Goal: Task Accomplishment & Management: Complete application form

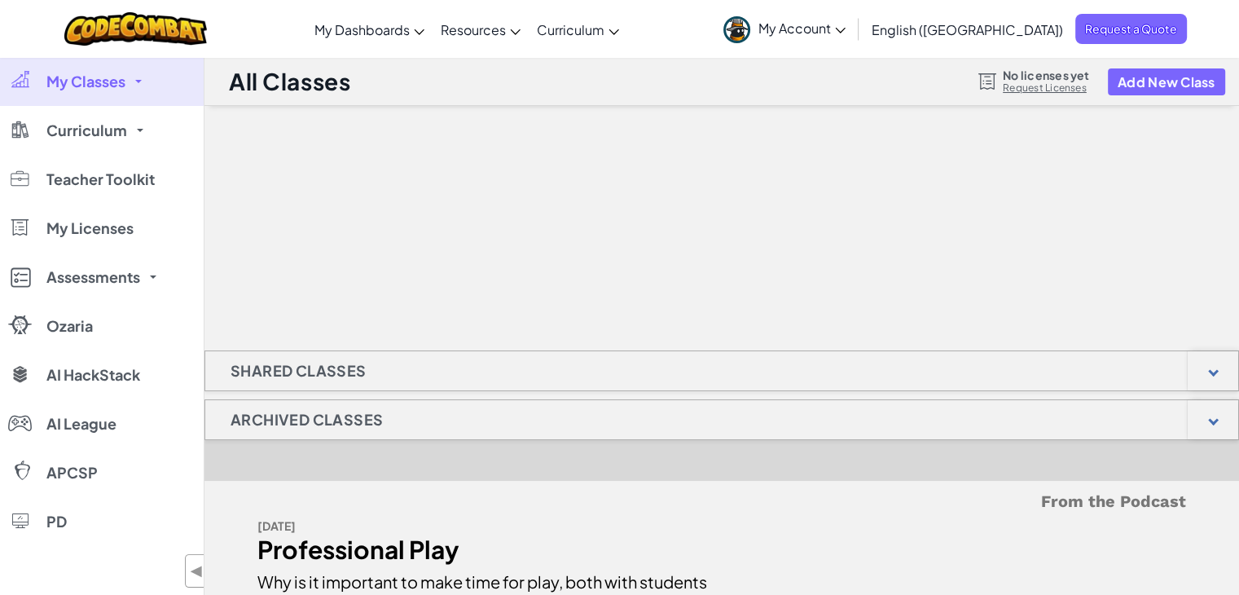
click at [845, 29] on span "My Account" at bounding box center [801, 28] width 87 height 17
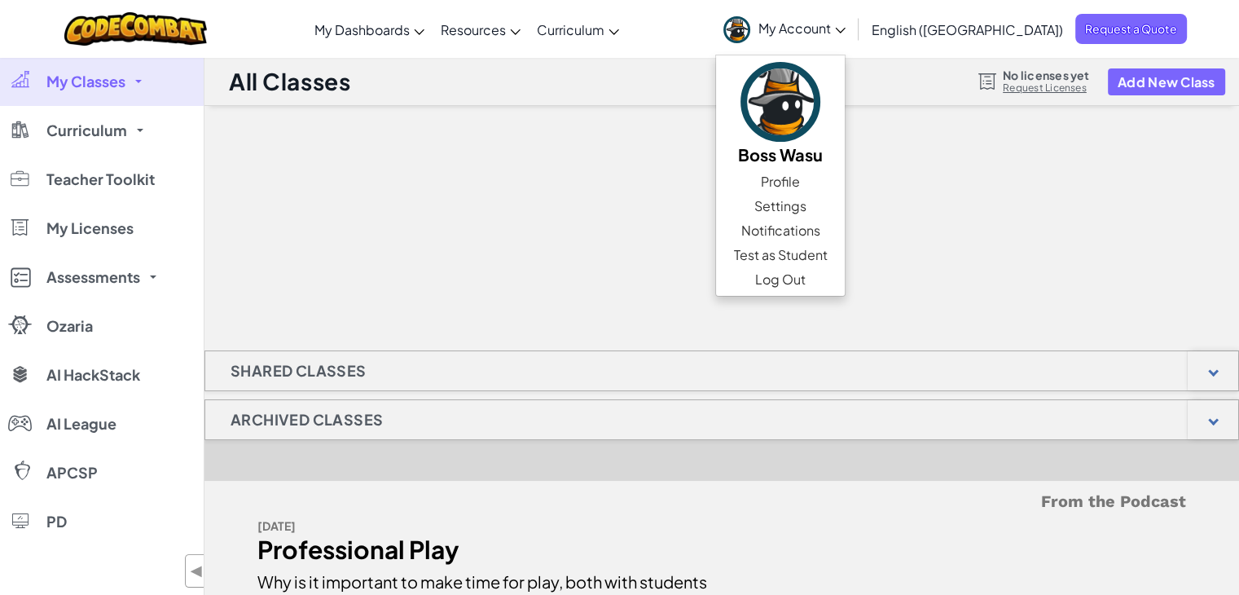
click at [845, 29] on span "My Account" at bounding box center [801, 28] width 87 height 17
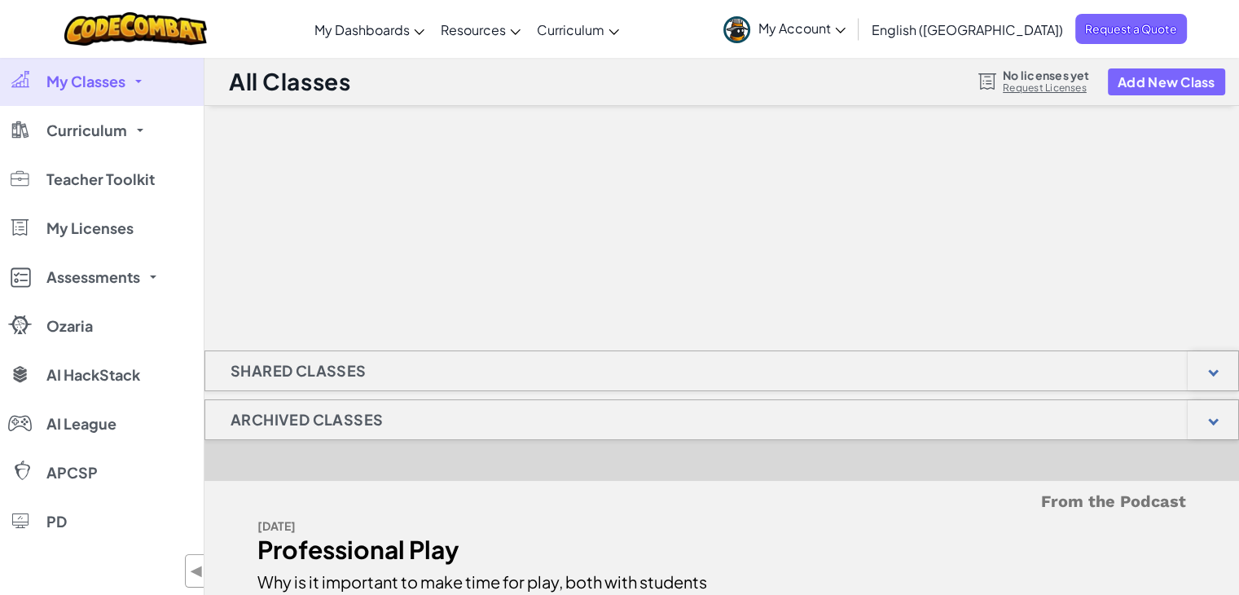
click at [897, 206] on div at bounding box center [721, 187] width 1034 height 163
click at [354, 359] on h1 "Shared Classes" at bounding box center [298, 370] width 186 height 41
click at [1205, 366] on div at bounding box center [1212, 370] width 50 height 39
click at [1226, 420] on div at bounding box center [1212, 419] width 50 height 39
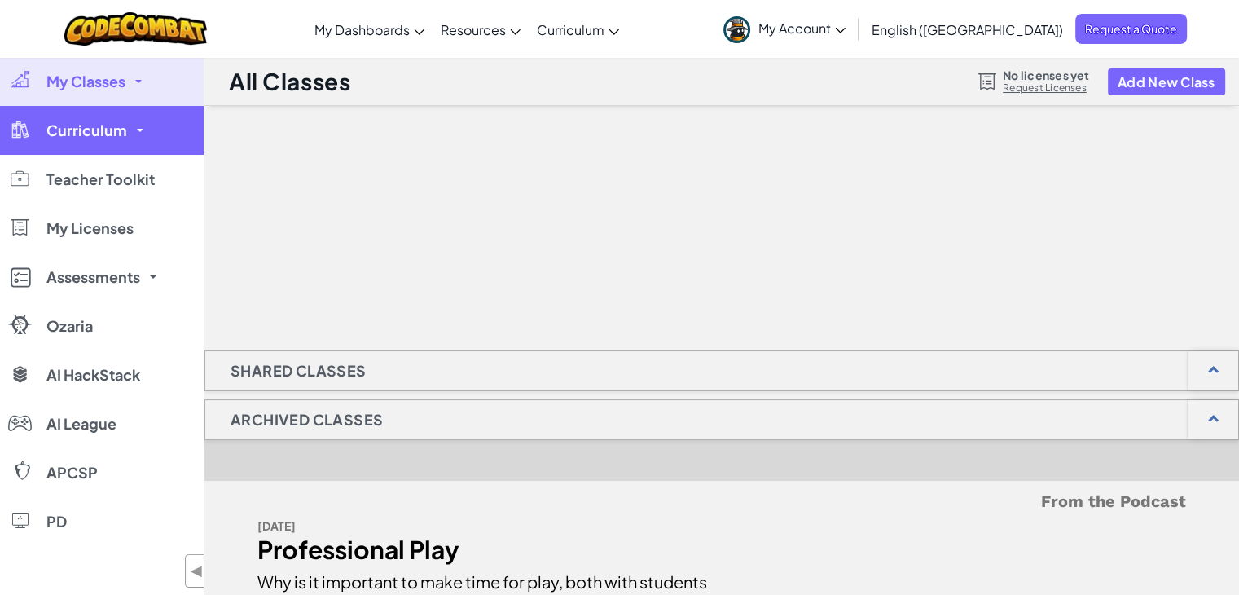
click at [106, 144] on link "Curriculum" at bounding box center [102, 130] width 204 height 49
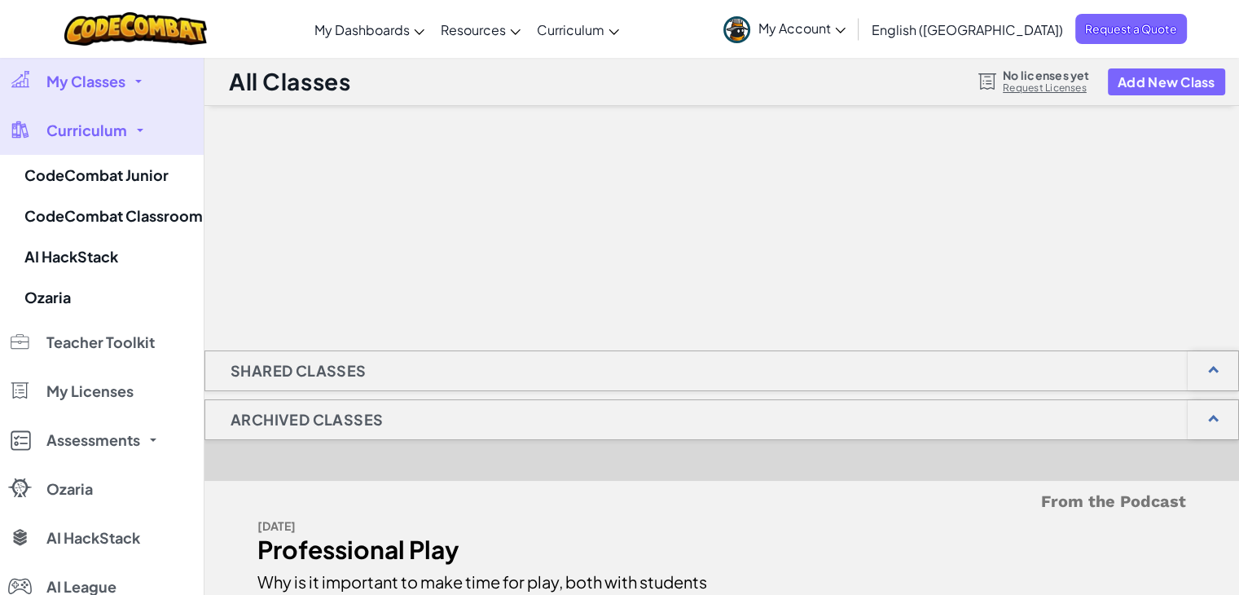
click at [106, 144] on link "Curriculum" at bounding box center [102, 130] width 204 height 49
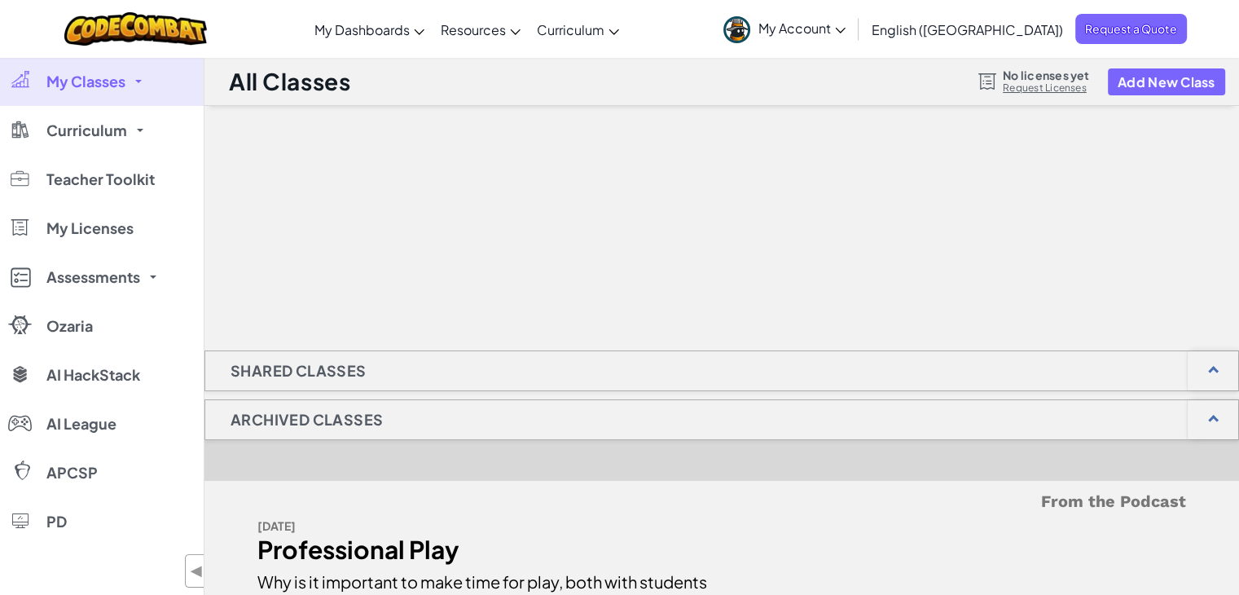
click at [269, 370] on h1 "Shared Classes" at bounding box center [298, 370] width 186 height 41
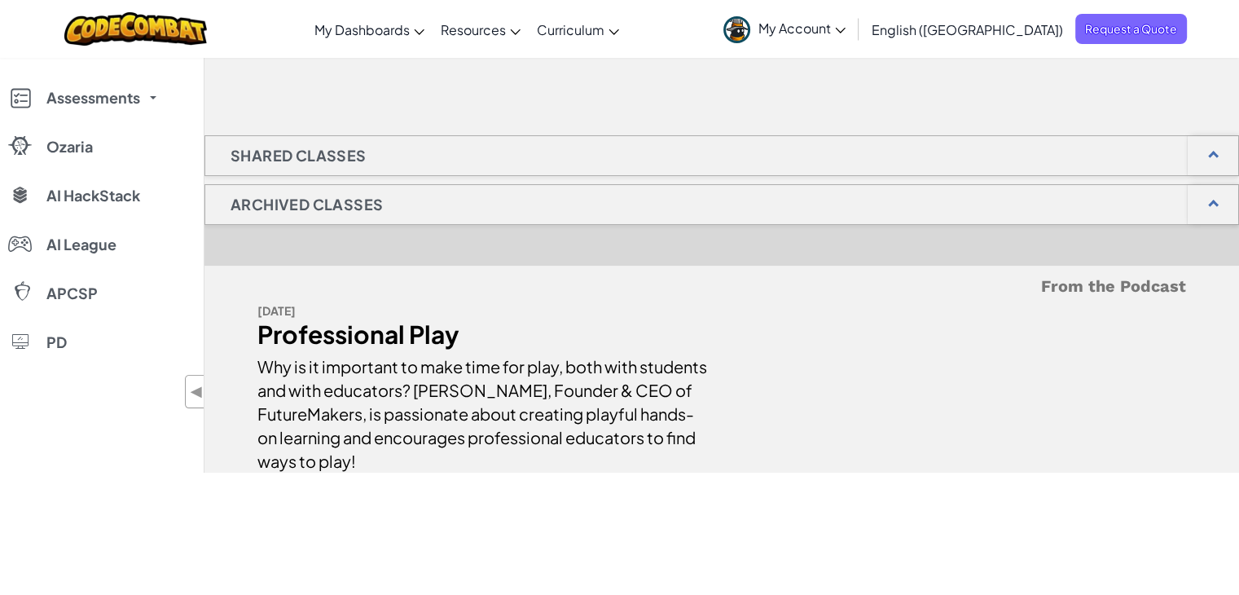
scroll to position [244, 0]
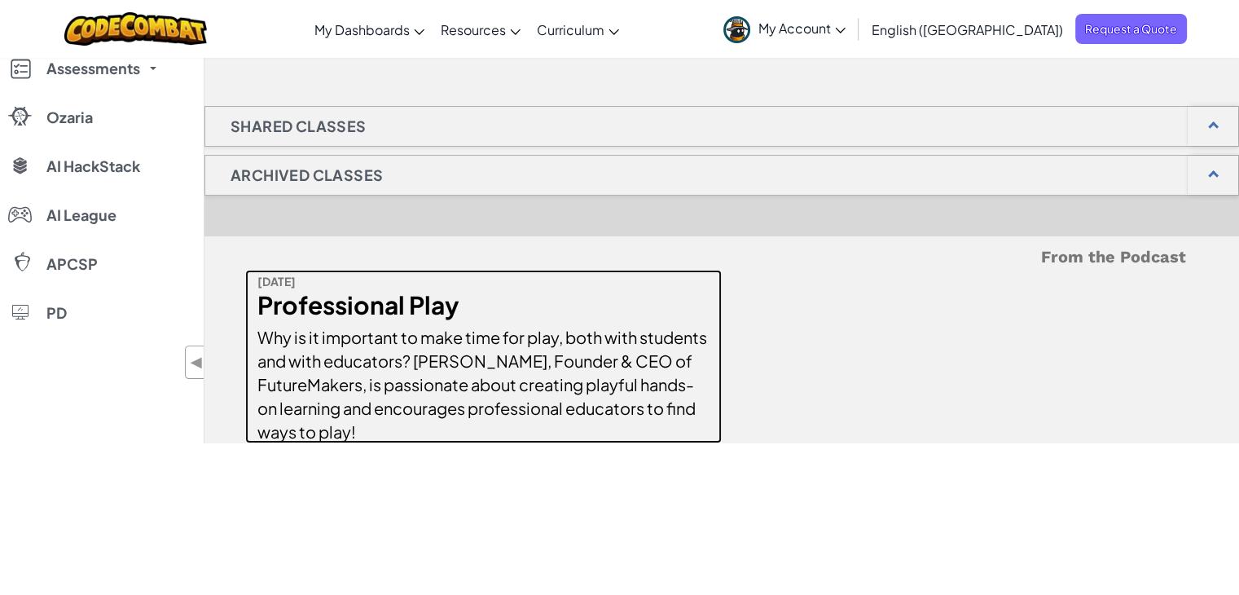
click at [334, 304] on div "Professional Play" at bounding box center [483, 305] width 452 height 24
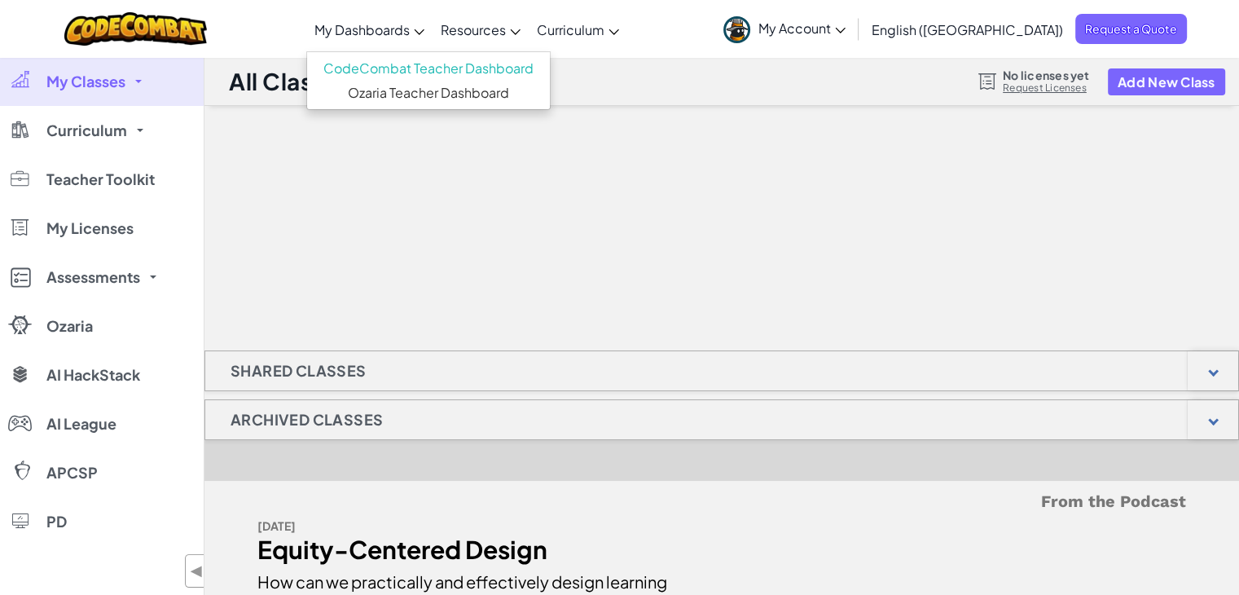
click at [410, 22] on span "My Dashboards" at bounding box center [361, 29] width 95 height 17
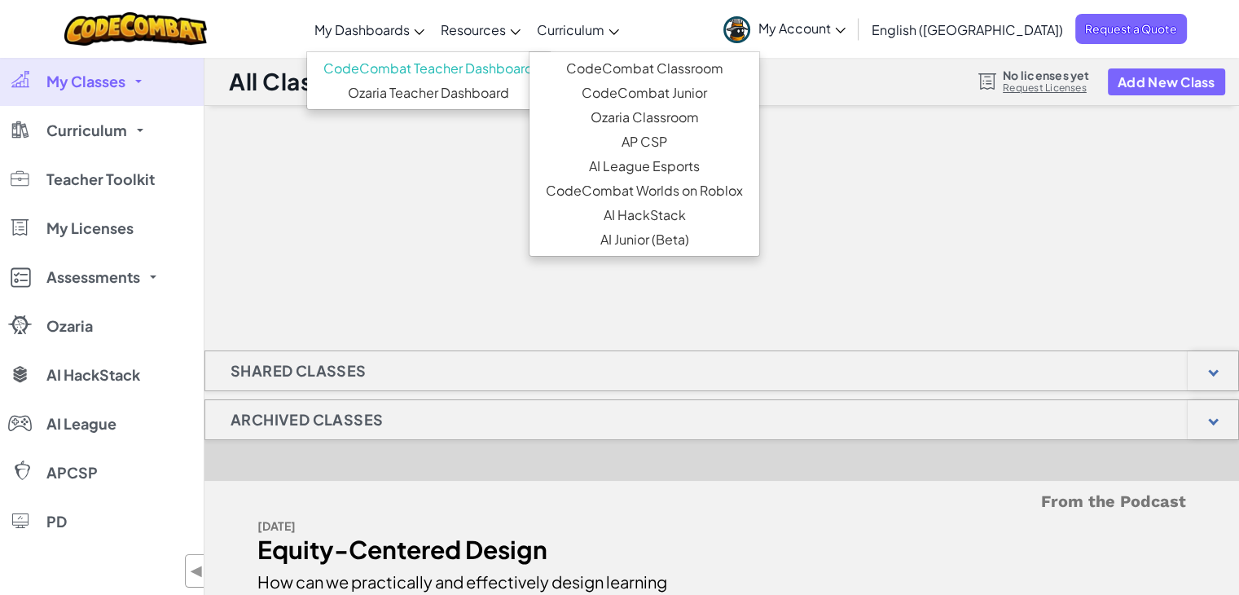
click at [627, 39] on link "Curriculum" at bounding box center [578, 29] width 99 height 44
click at [845, 31] on span "My Account" at bounding box center [801, 28] width 87 height 17
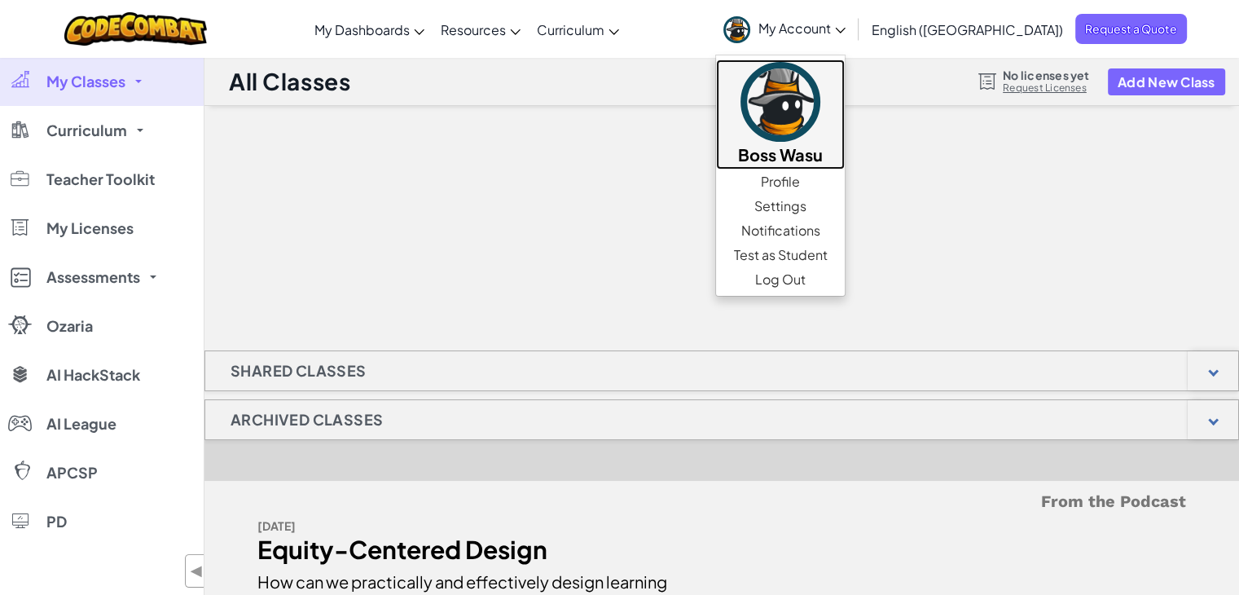
click at [820, 91] on img at bounding box center [780, 102] width 80 height 80
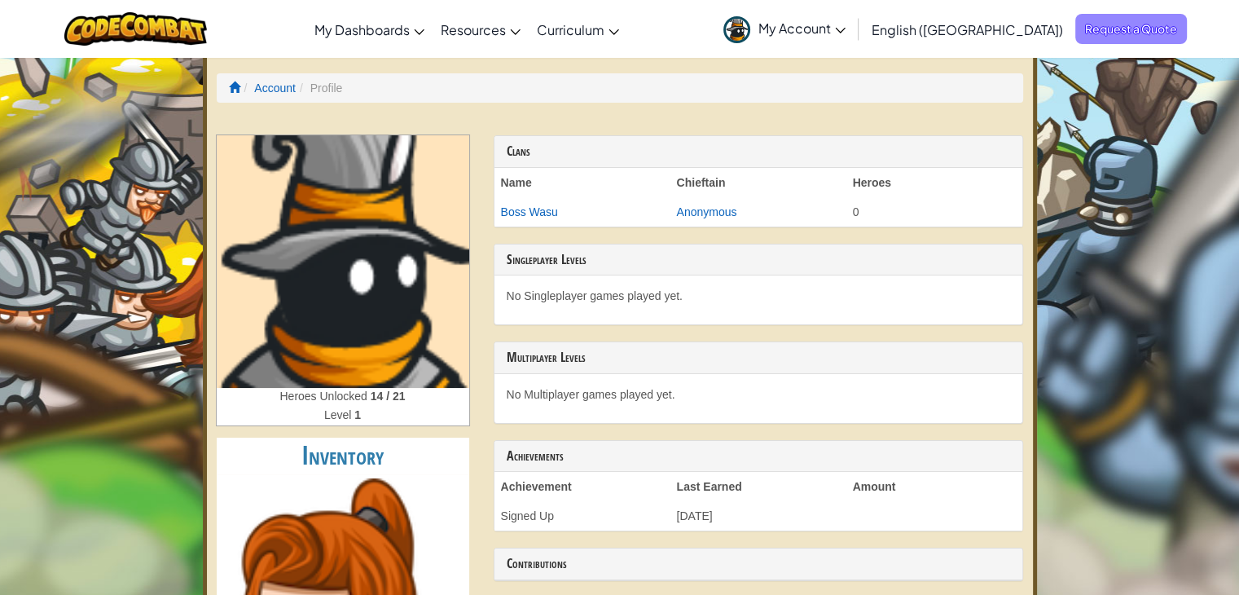
click at [1075, 33] on span "Request a Quote" at bounding box center [1131, 29] width 112 height 30
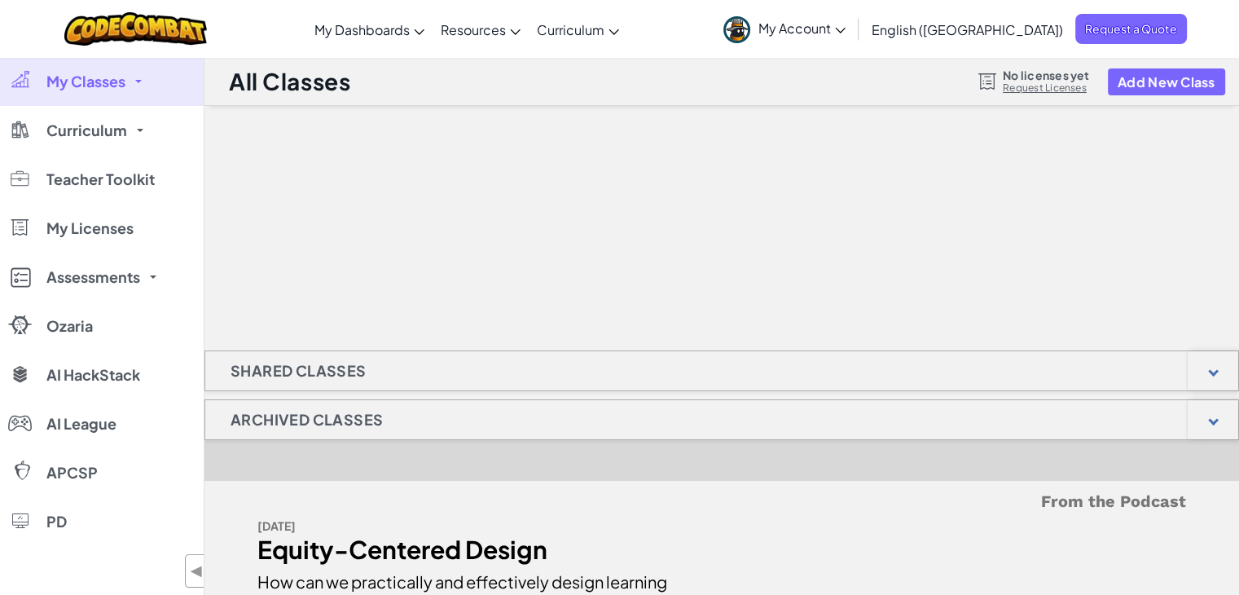
click at [450, 371] on div "Shared Classes" at bounding box center [721, 370] width 1034 height 41
click at [638, 428] on div "Archived Classes" at bounding box center [721, 419] width 1034 height 41
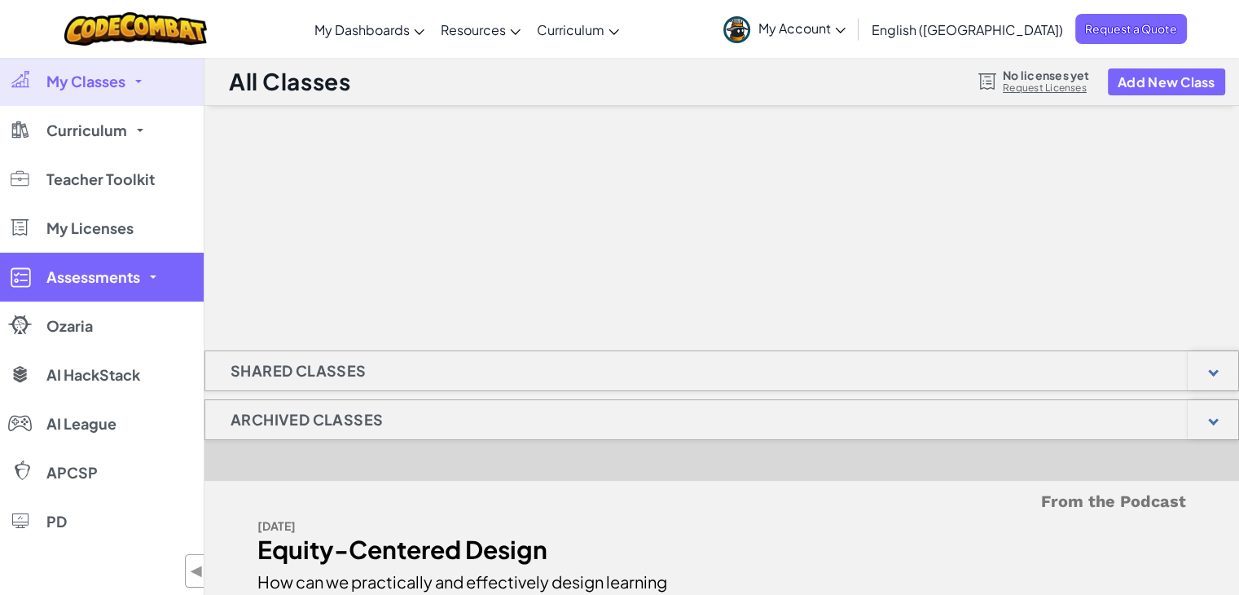
click at [116, 280] on span "Assessments" at bounding box center [93, 277] width 94 height 15
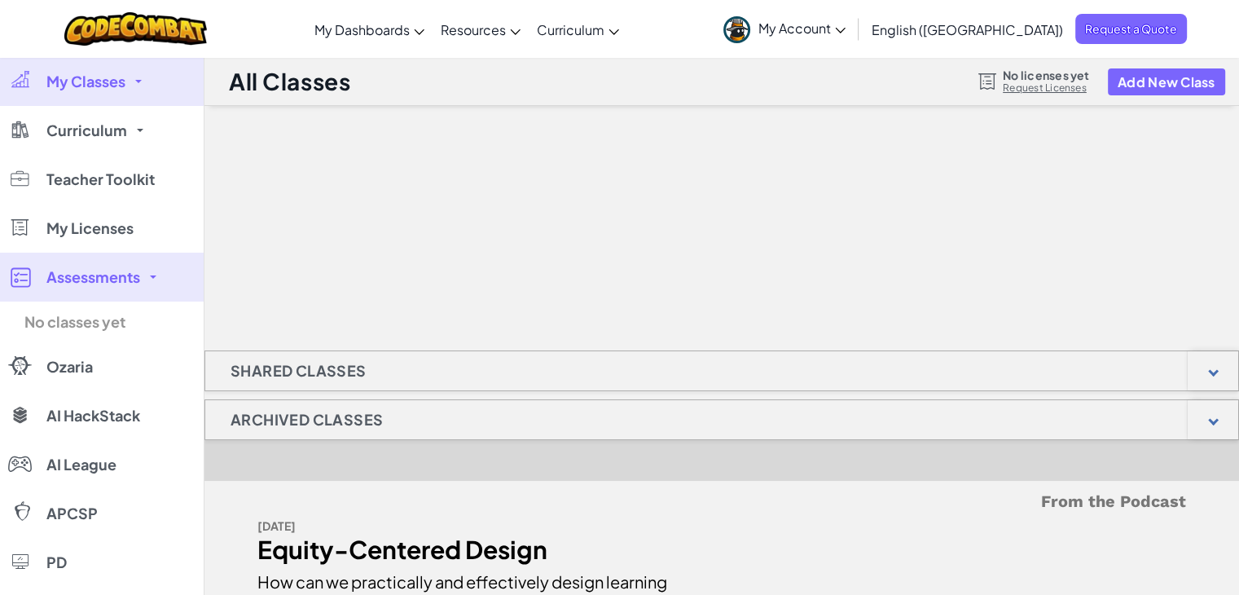
click at [116, 280] on span "Assessments" at bounding box center [93, 277] width 94 height 15
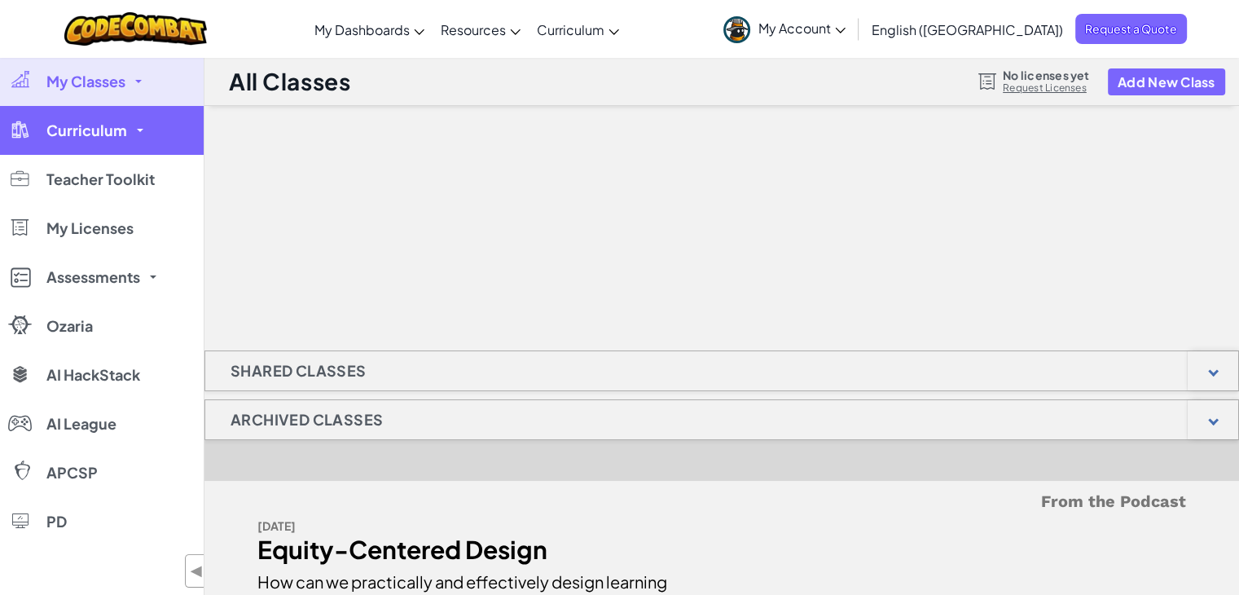
click at [125, 138] on link "Curriculum" at bounding box center [102, 130] width 204 height 49
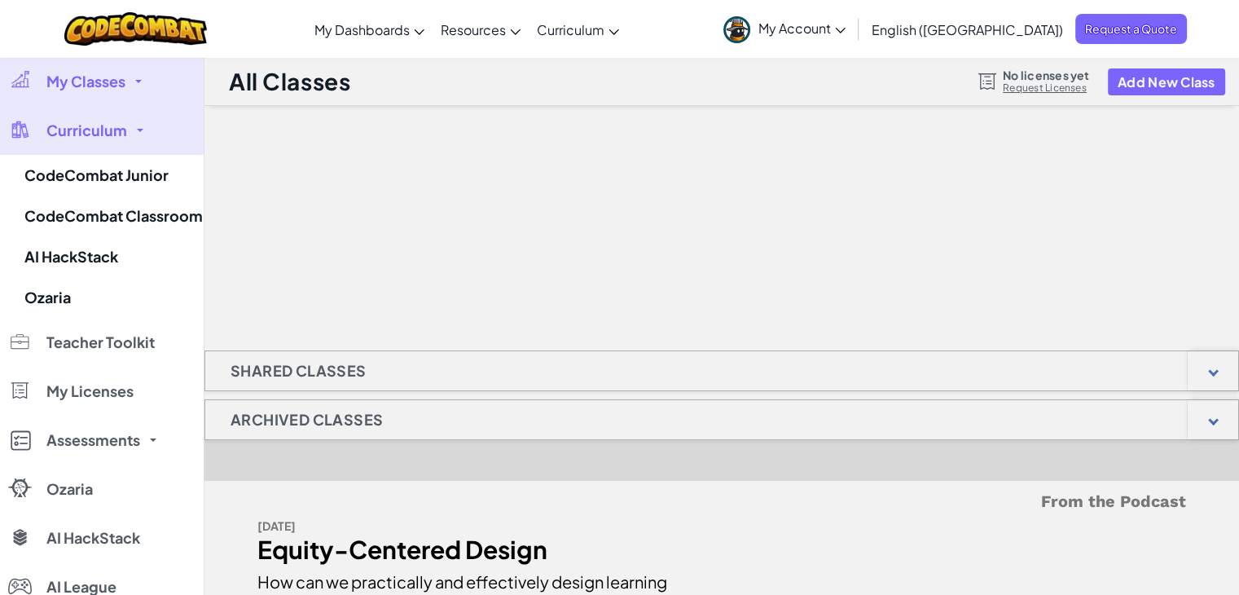
click at [125, 138] on link "Curriculum" at bounding box center [102, 130] width 204 height 49
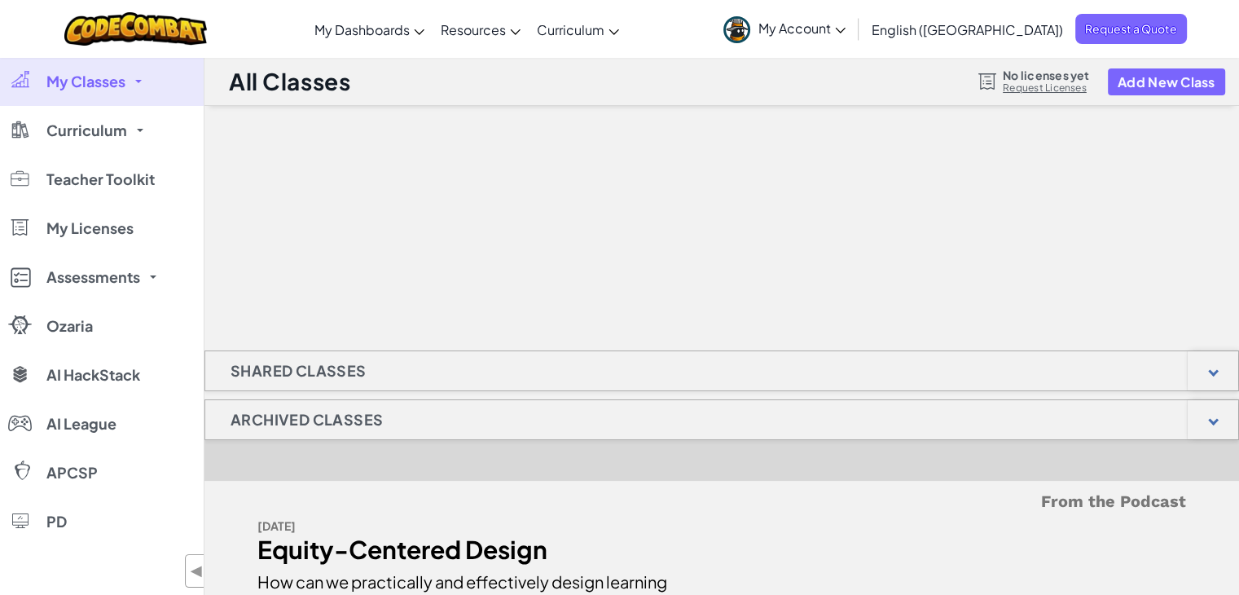
click at [122, 95] on link "My Classes" at bounding box center [102, 81] width 204 height 49
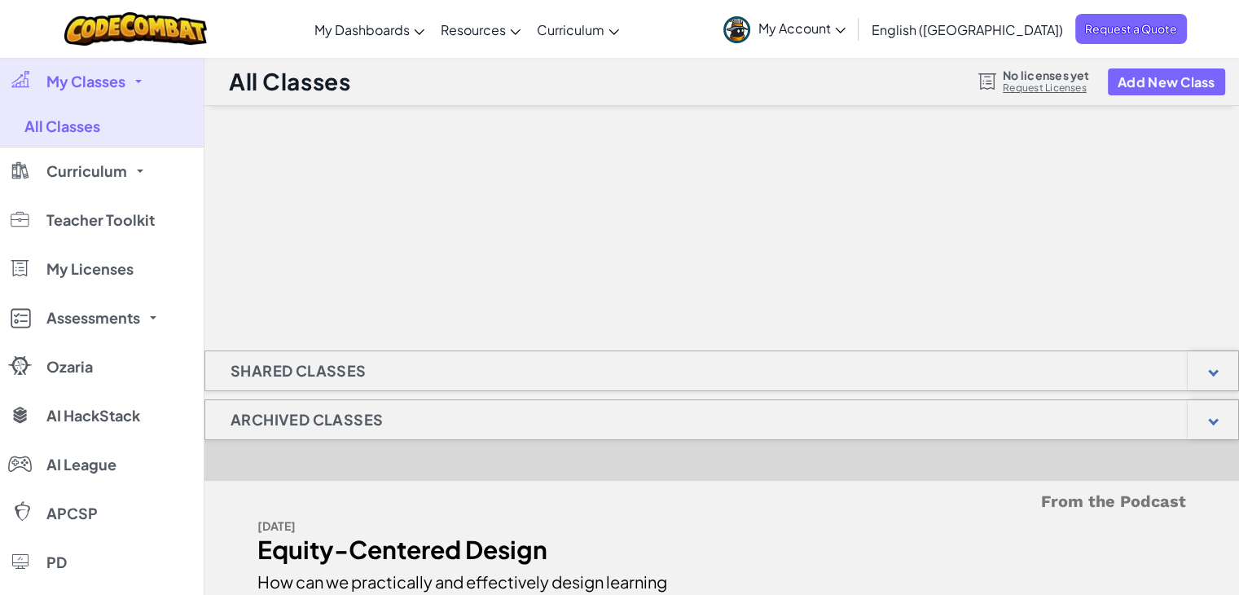
click at [124, 92] on link "My Classes" at bounding box center [102, 81] width 204 height 49
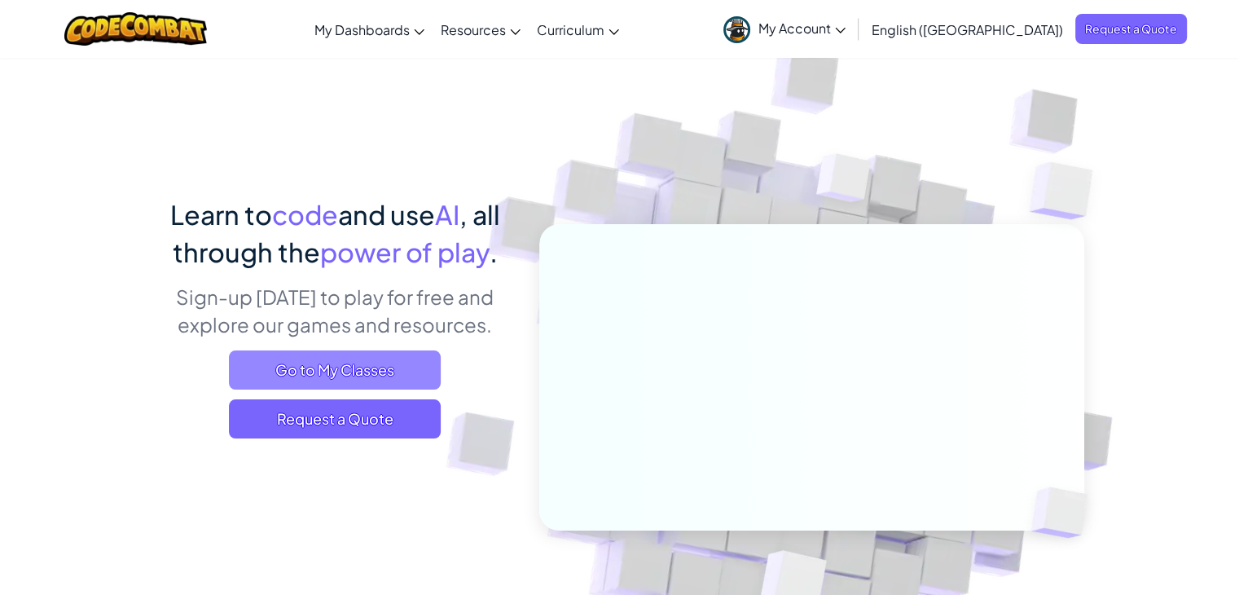
click at [340, 379] on span "Go to My Classes" at bounding box center [335, 369] width 212 height 39
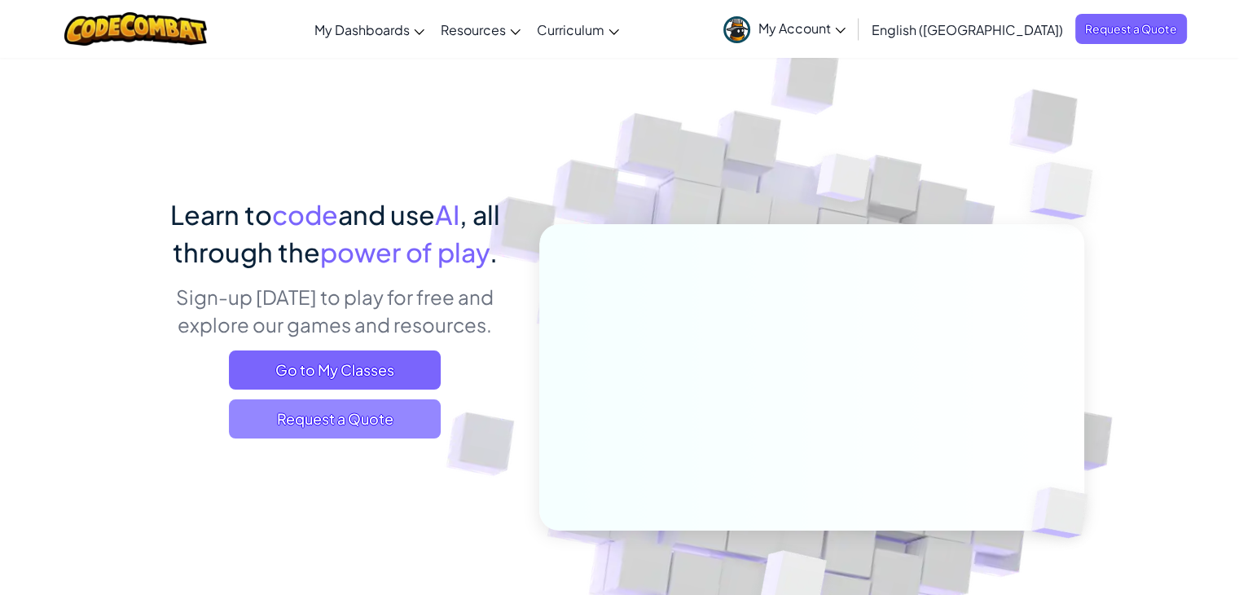
click at [355, 430] on span "Request a Quote" at bounding box center [335, 418] width 212 height 39
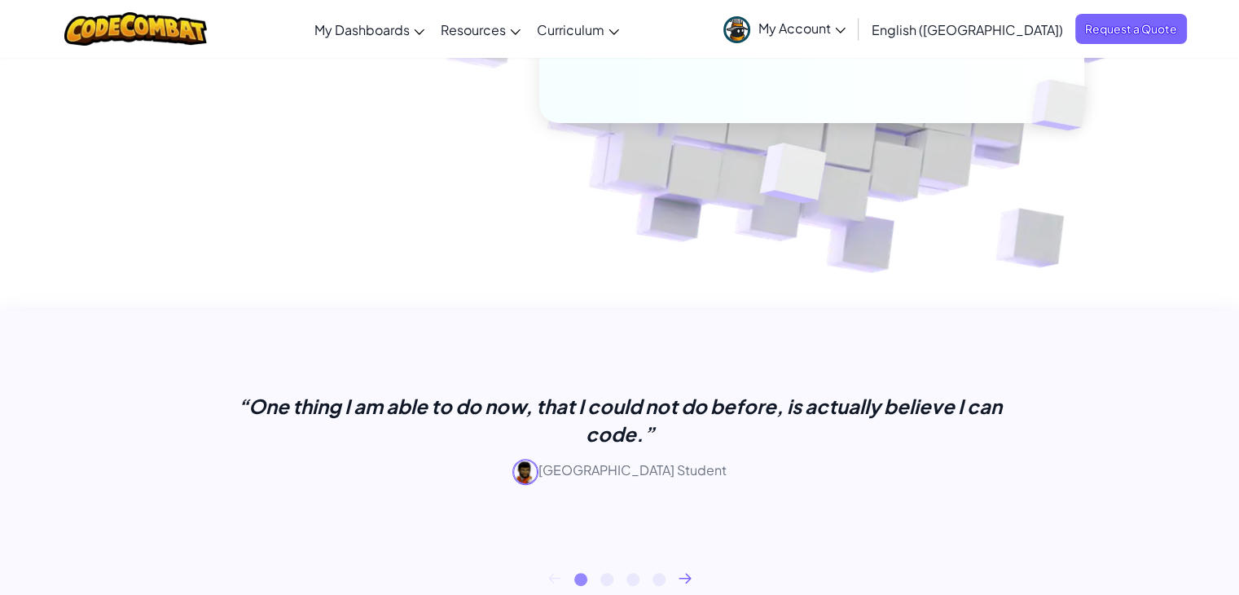
scroll to position [733, 0]
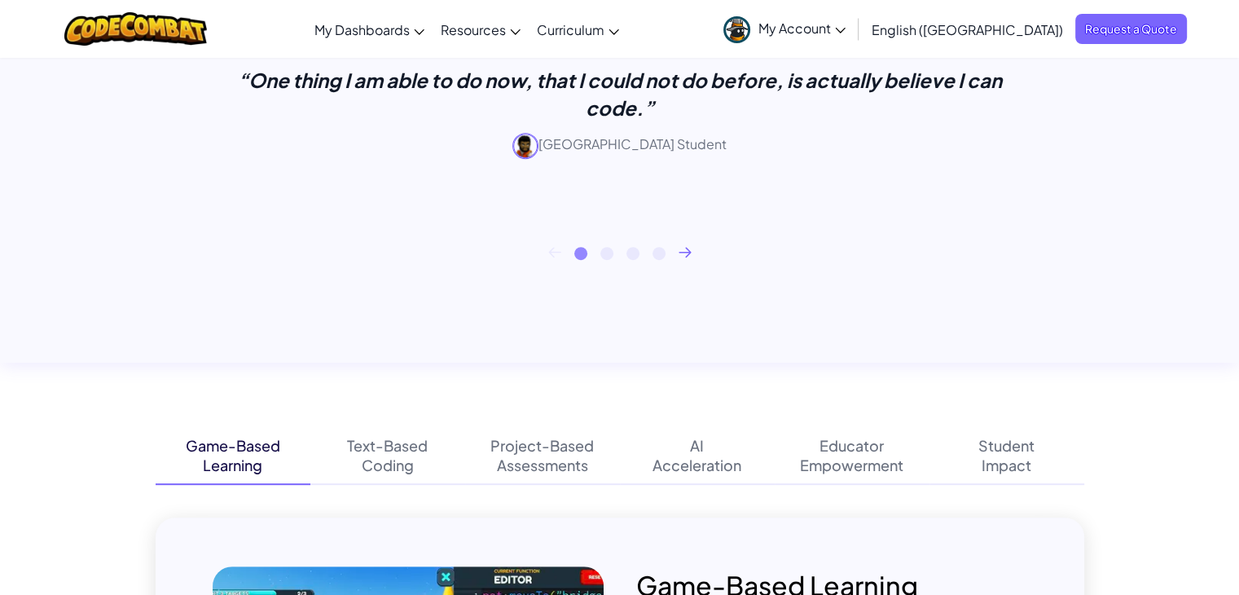
click at [691, 255] on div "1 2 3 4" at bounding box center [620, 253] width 928 height 13
click at [683, 255] on icon at bounding box center [684, 252] width 13 height 11
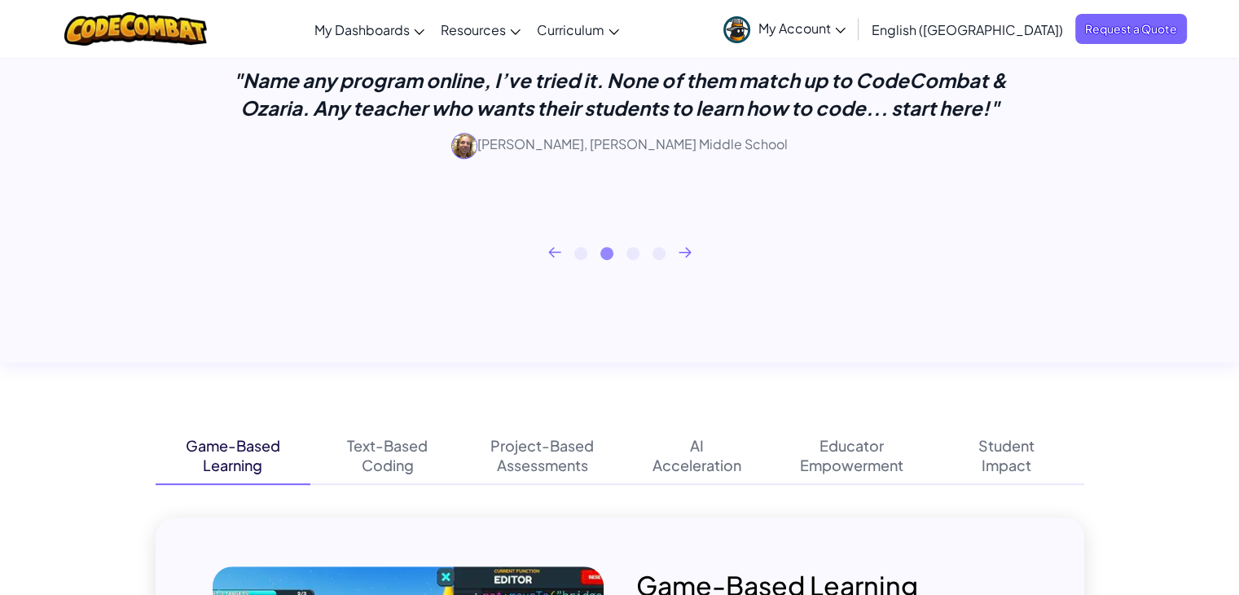
click at [683, 255] on icon at bounding box center [684, 252] width 13 height 11
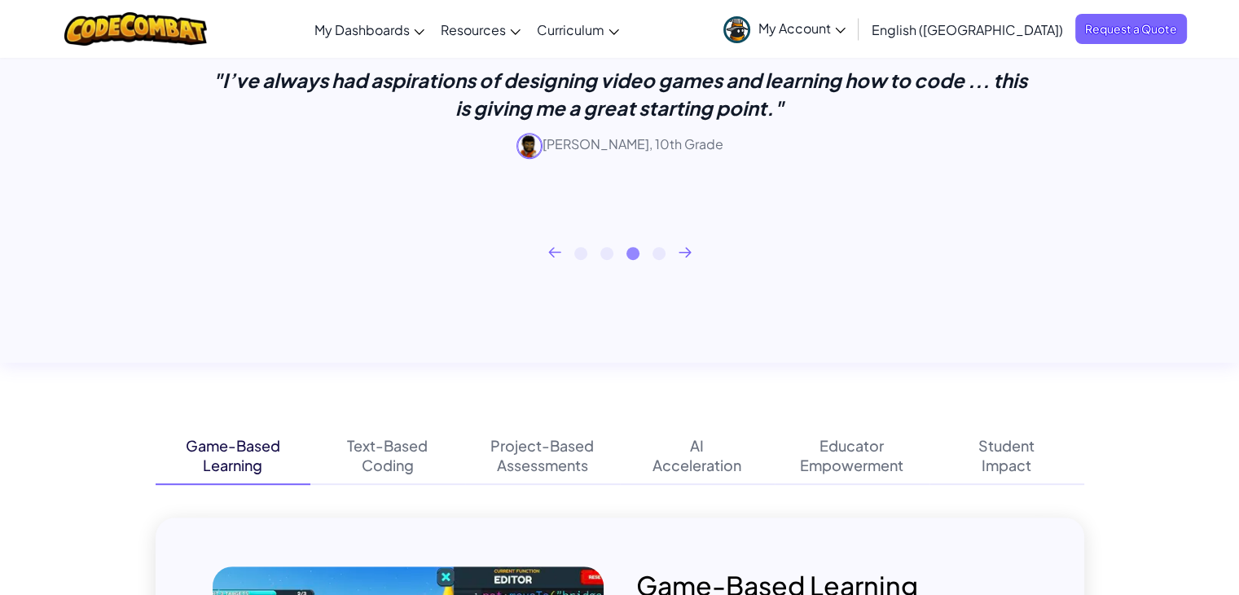
click at [683, 255] on icon at bounding box center [684, 252] width 13 height 11
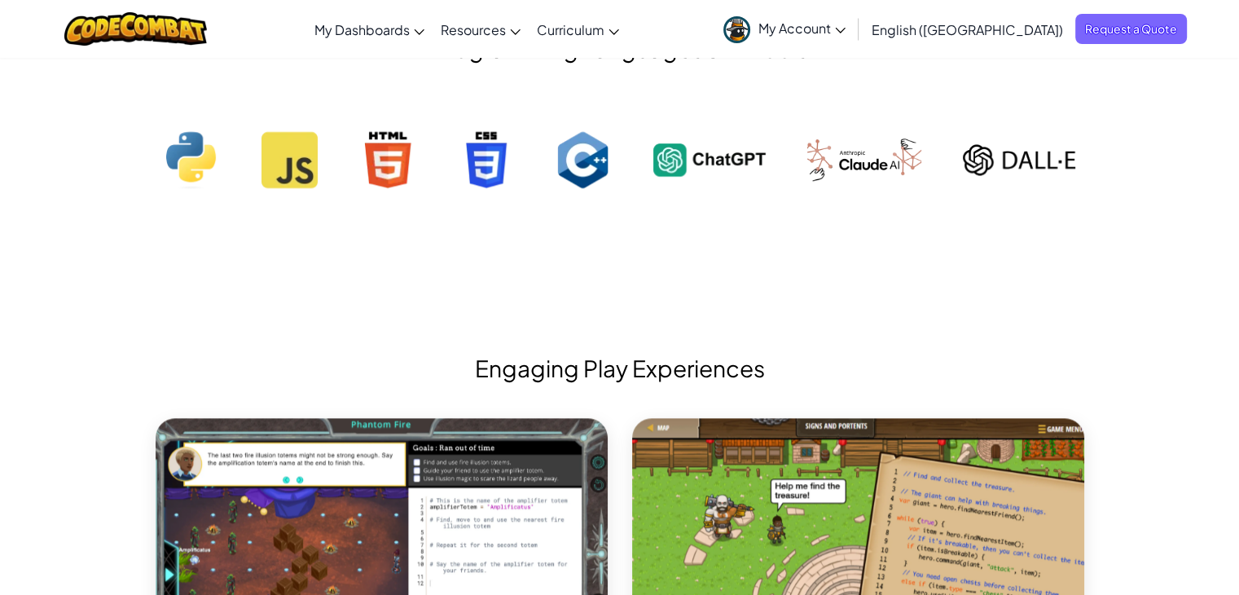
scroll to position [1792, 0]
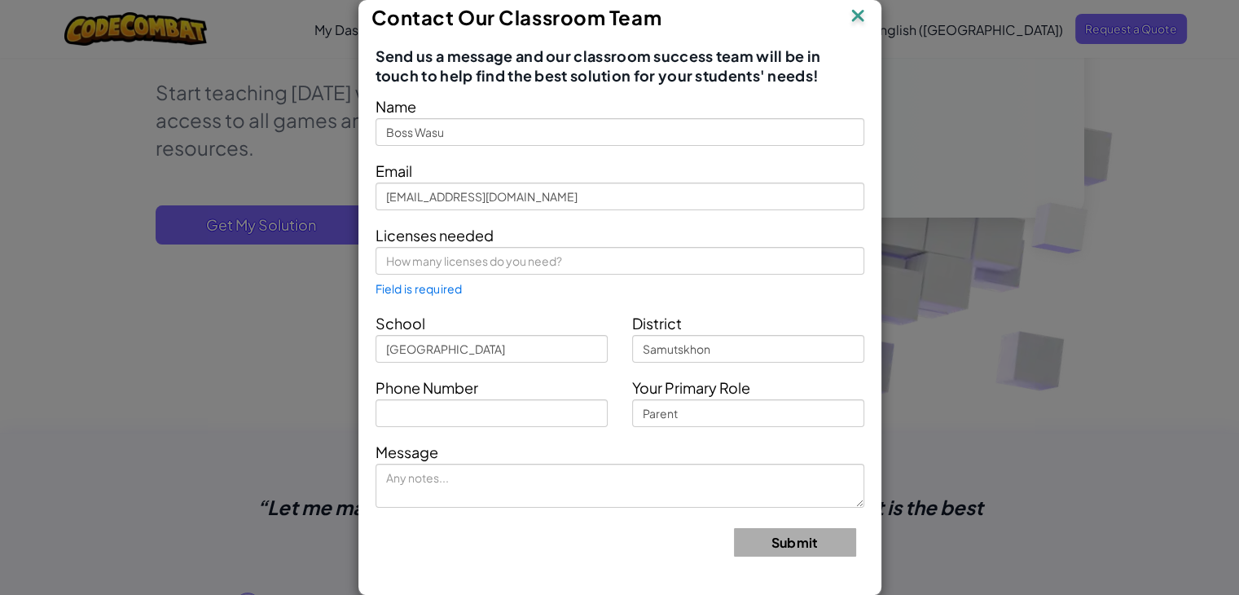
scroll to position [326, 0]
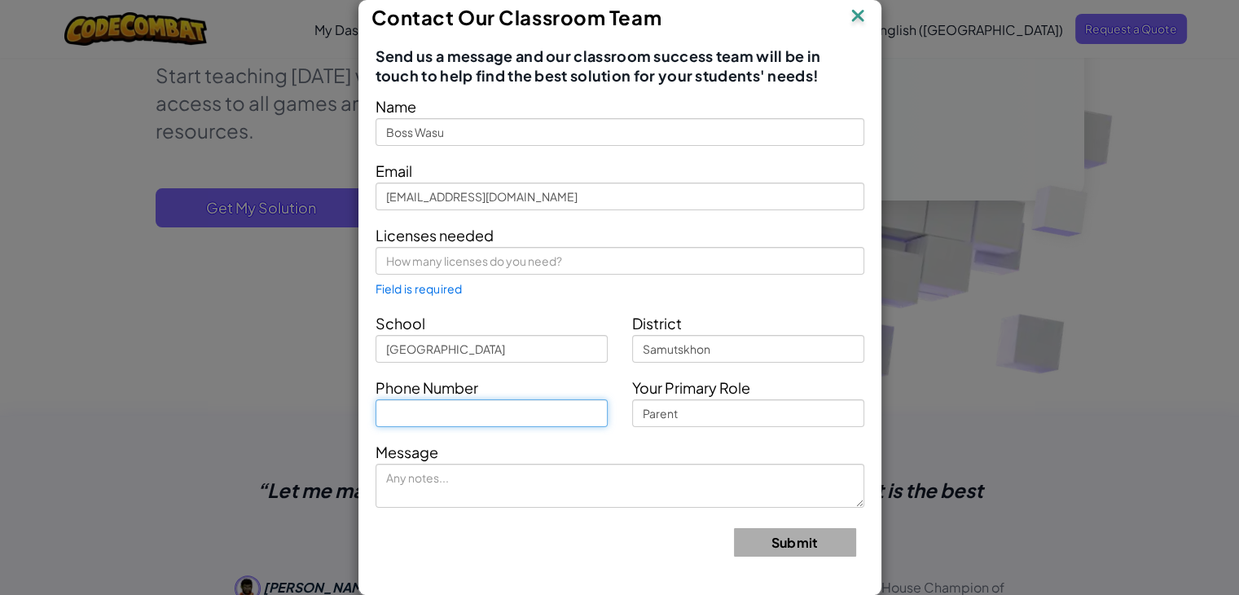
click at [570, 415] on input "text" at bounding box center [491, 413] width 232 height 28
type input "0624683021"
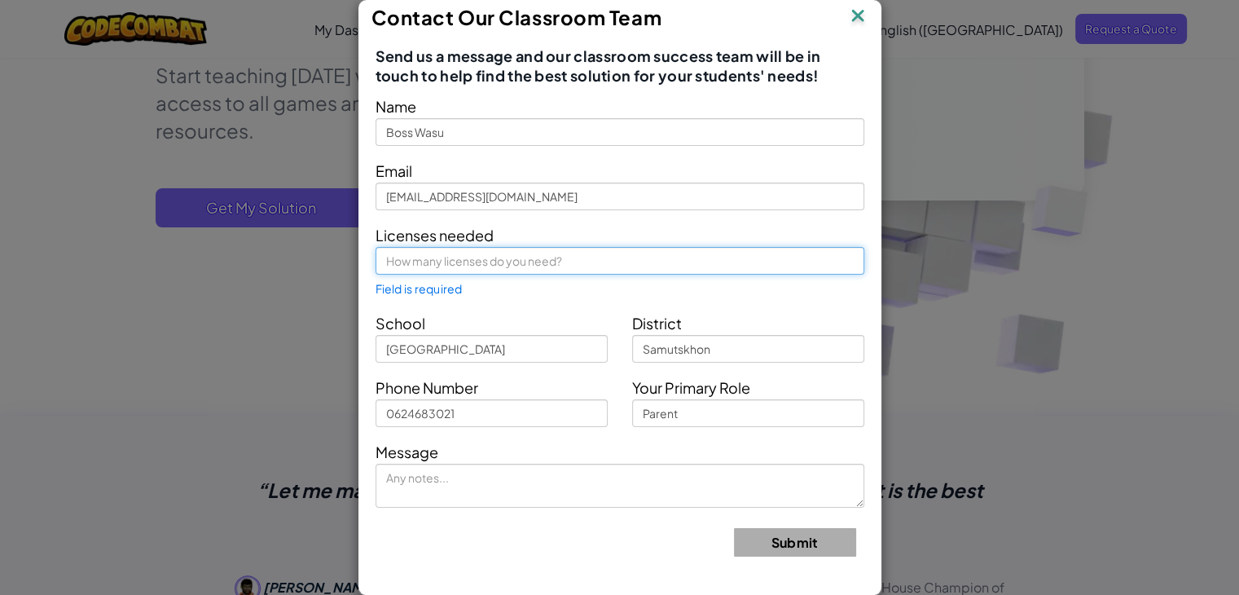
click at [537, 259] on input "text" at bounding box center [619, 261] width 489 height 28
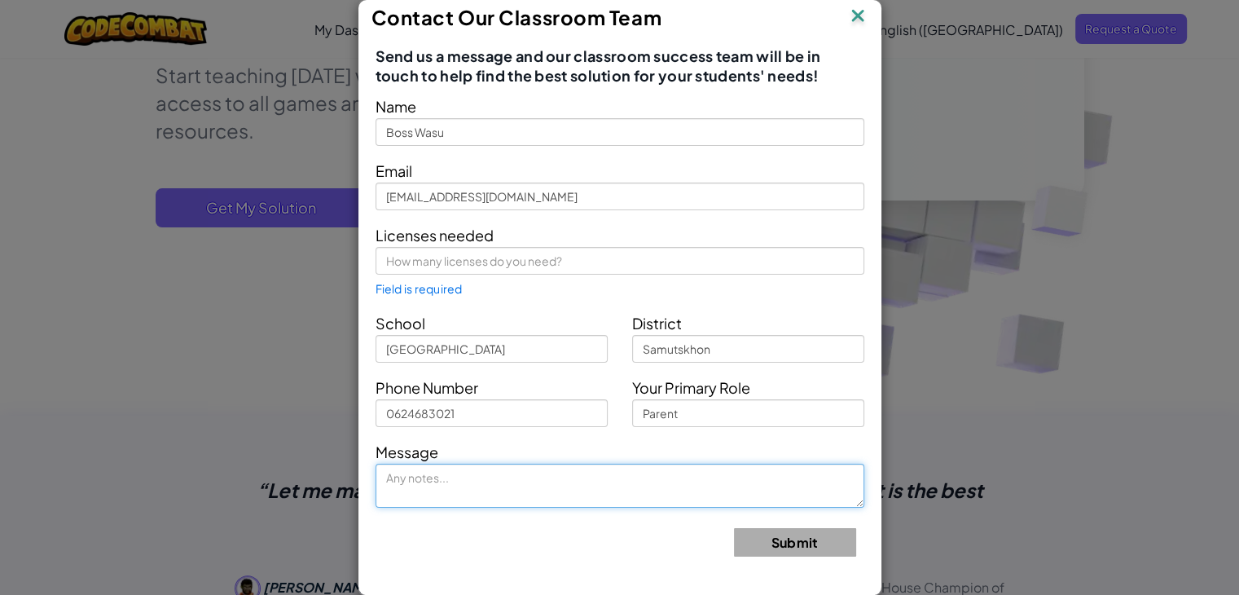
click at [483, 474] on textarea at bounding box center [619, 485] width 489 height 44
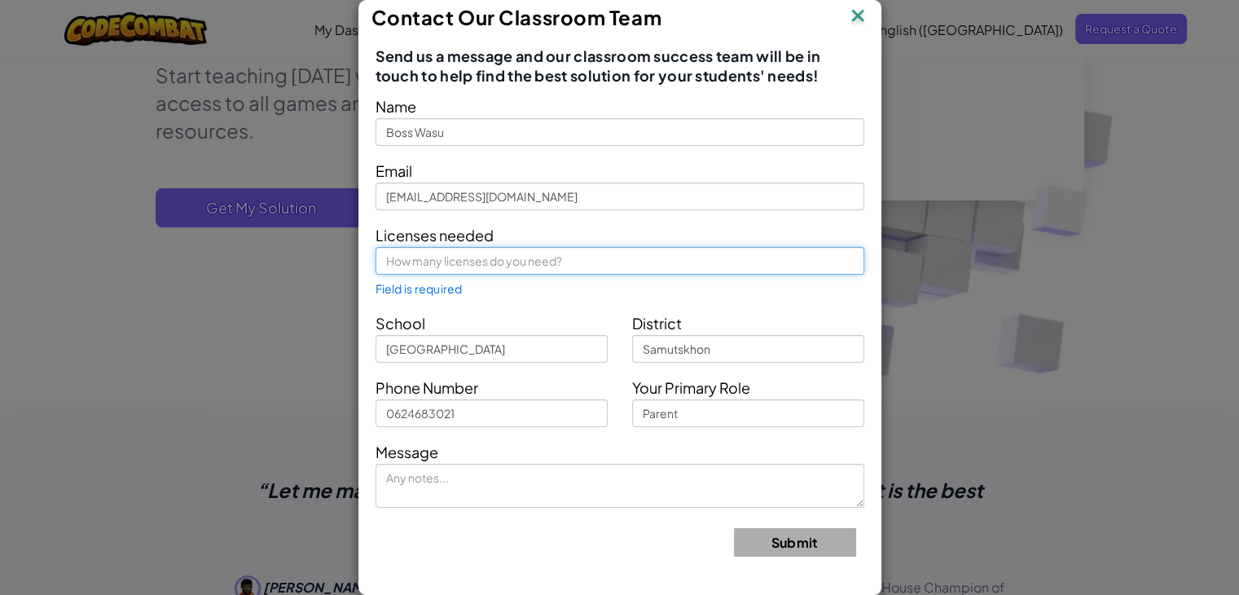
click at [510, 255] on input "text" at bounding box center [619, 261] width 489 height 28
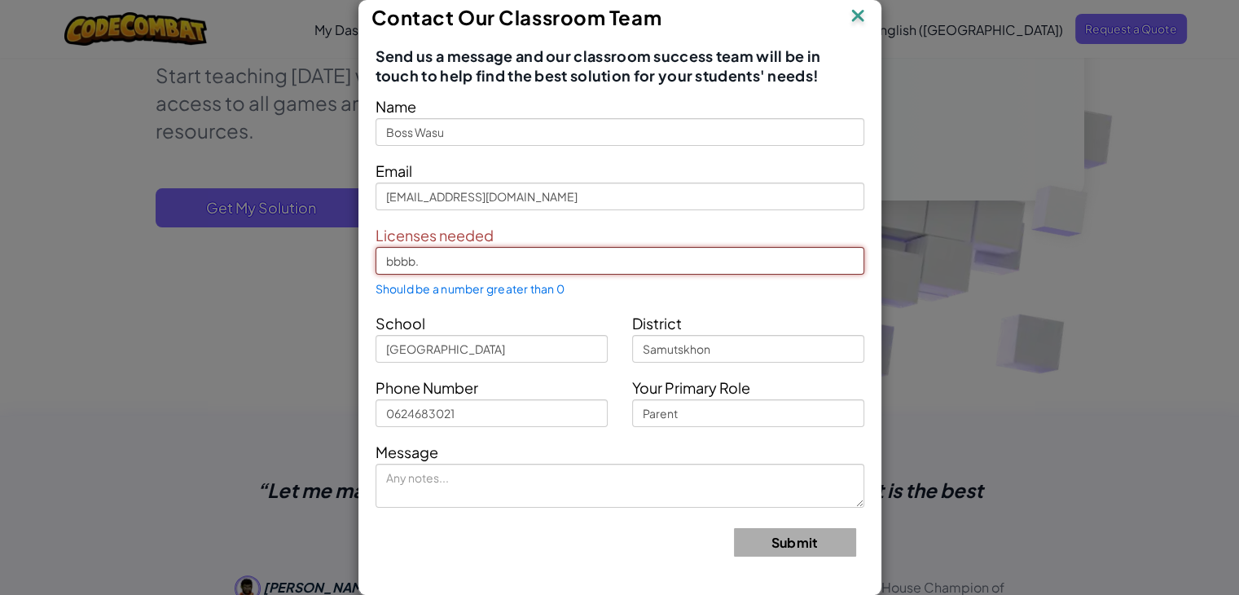
type input "bbbb."
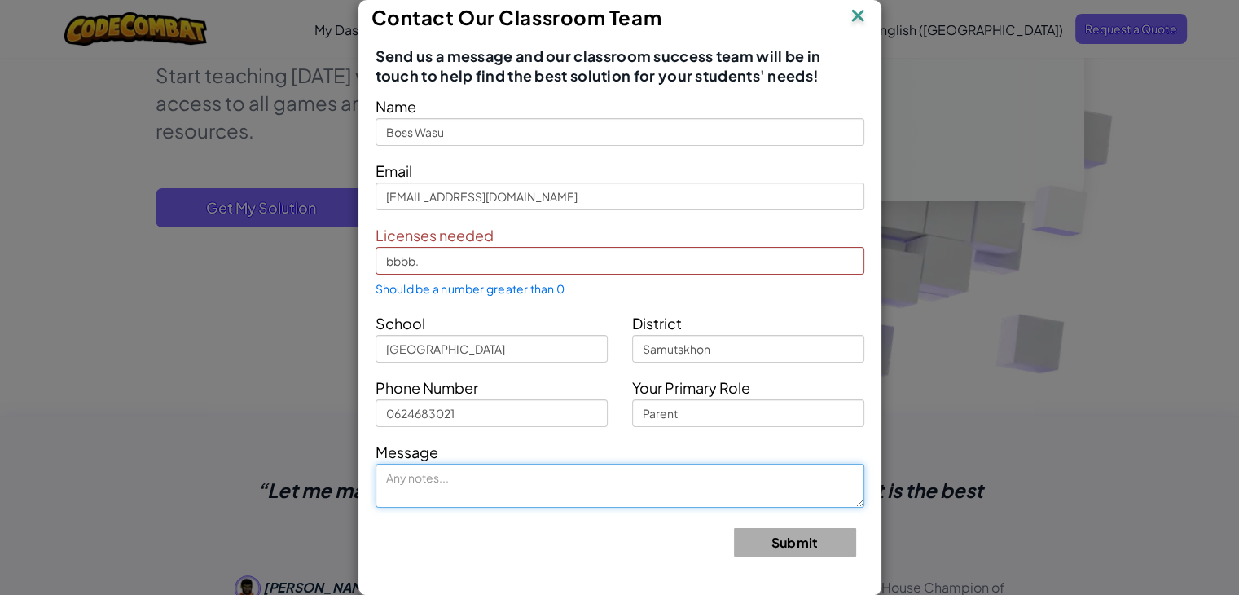
click at [454, 487] on textarea at bounding box center [619, 485] width 489 height 44
type textarea "v"
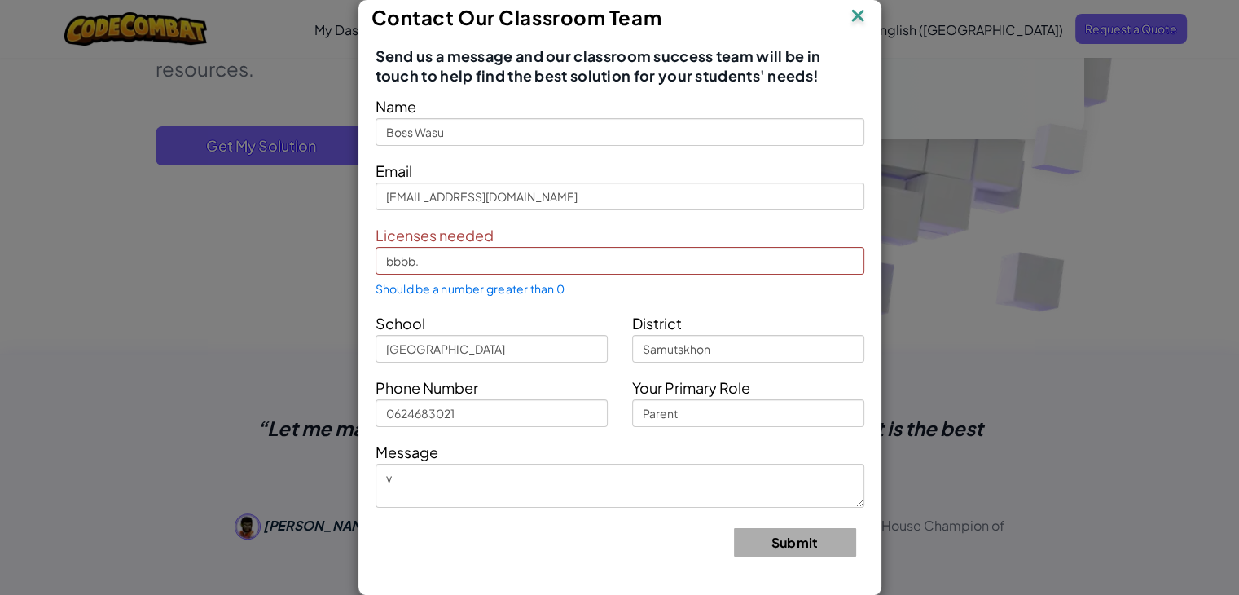
scroll to position [489, 0]
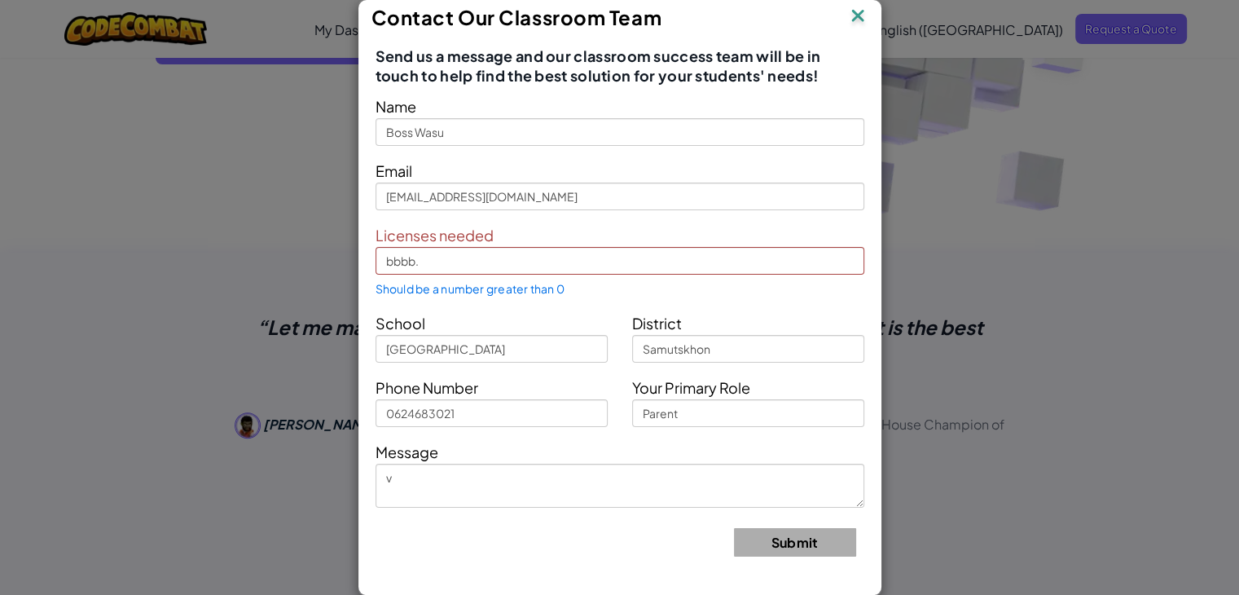
click at [851, 21] on img at bounding box center [857, 17] width 21 height 24
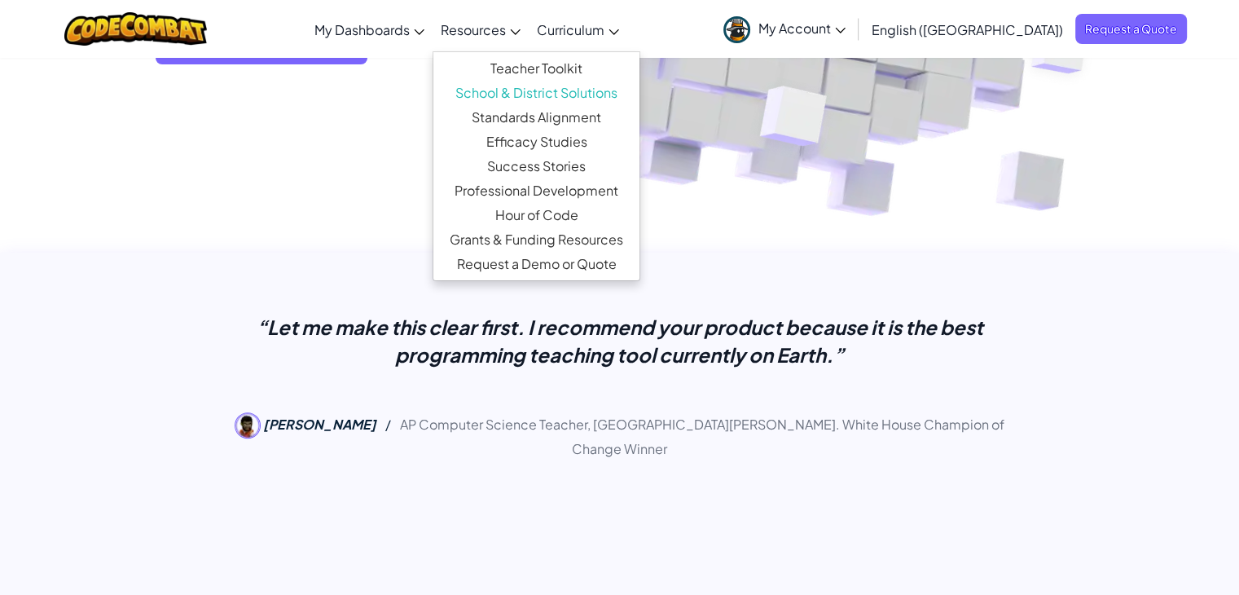
click at [506, 28] on span "Resources" at bounding box center [473, 29] width 65 height 17
click at [607, 168] on link "Success Stories" at bounding box center [536, 166] width 206 height 24
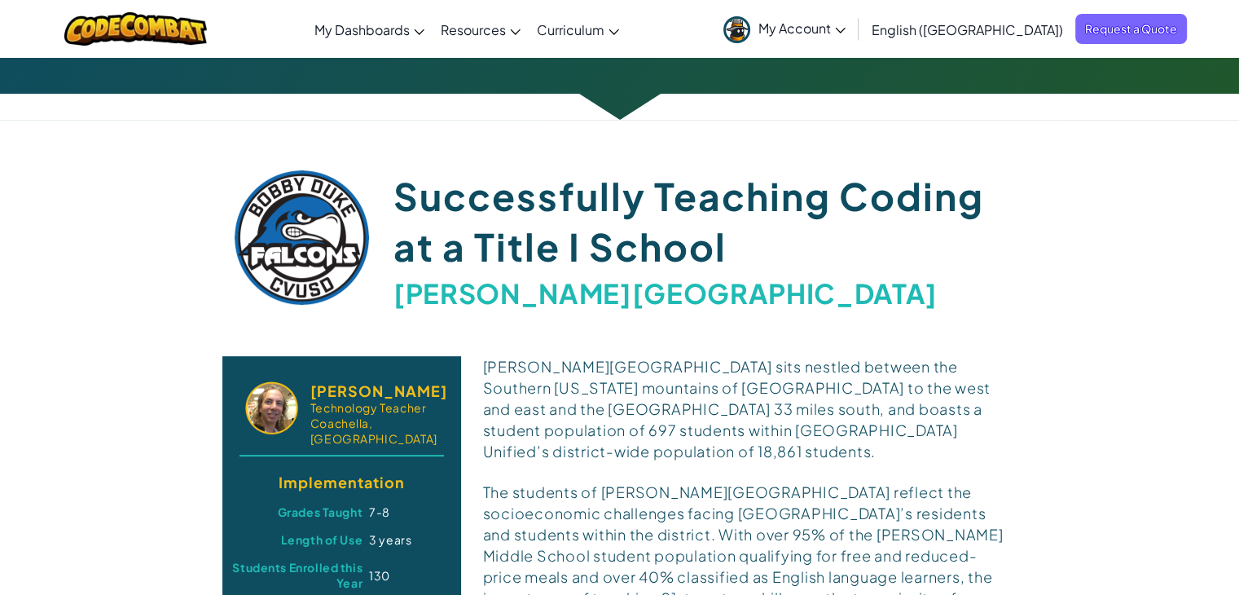
scroll to position [570, 0]
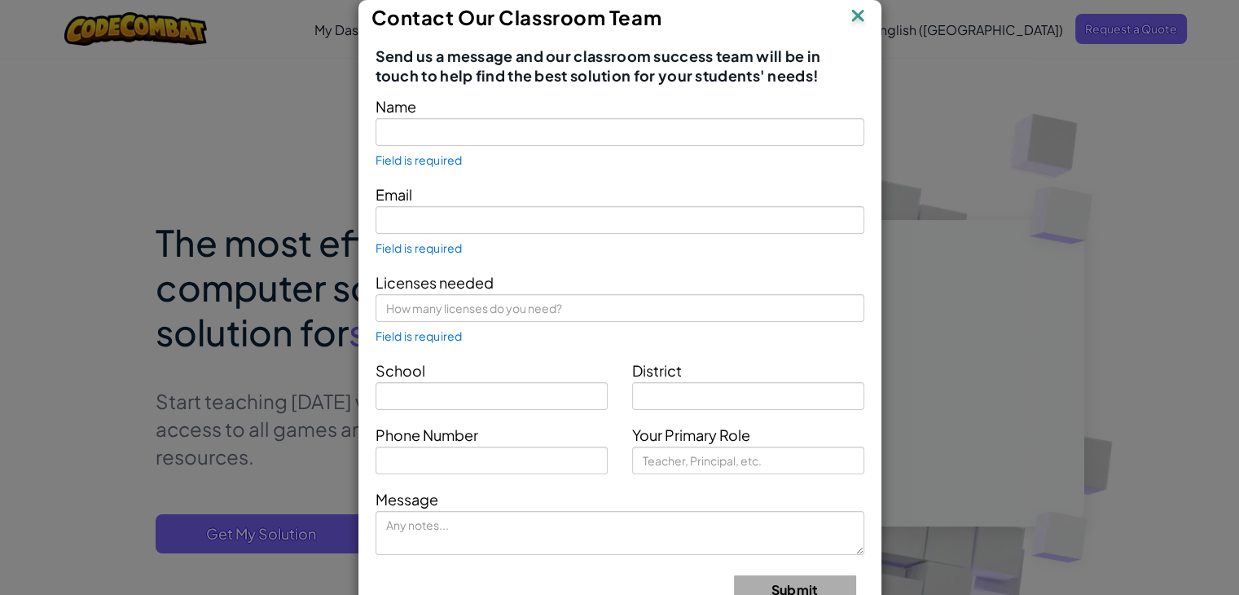
type input "Boss Wasu"
type input "boss.10042019@gmail.com"
type input "Samutskhon Technical College"
type input "Samutskhon"
type input "Parent"
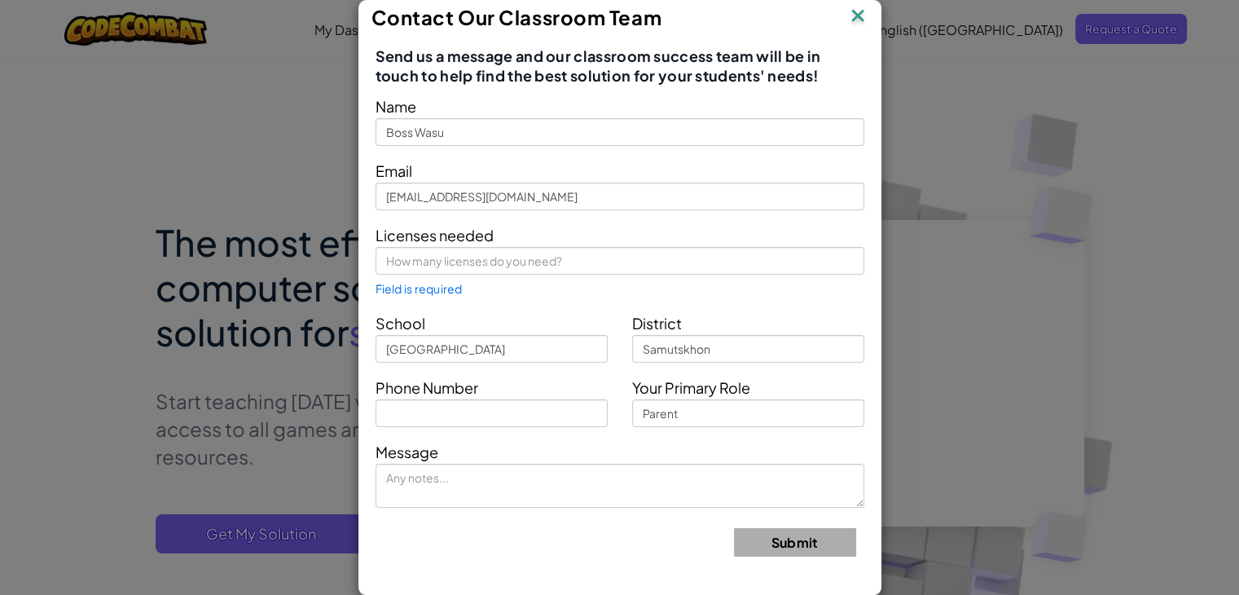
click at [863, 14] on img at bounding box center [857, 17] width 21 height 24
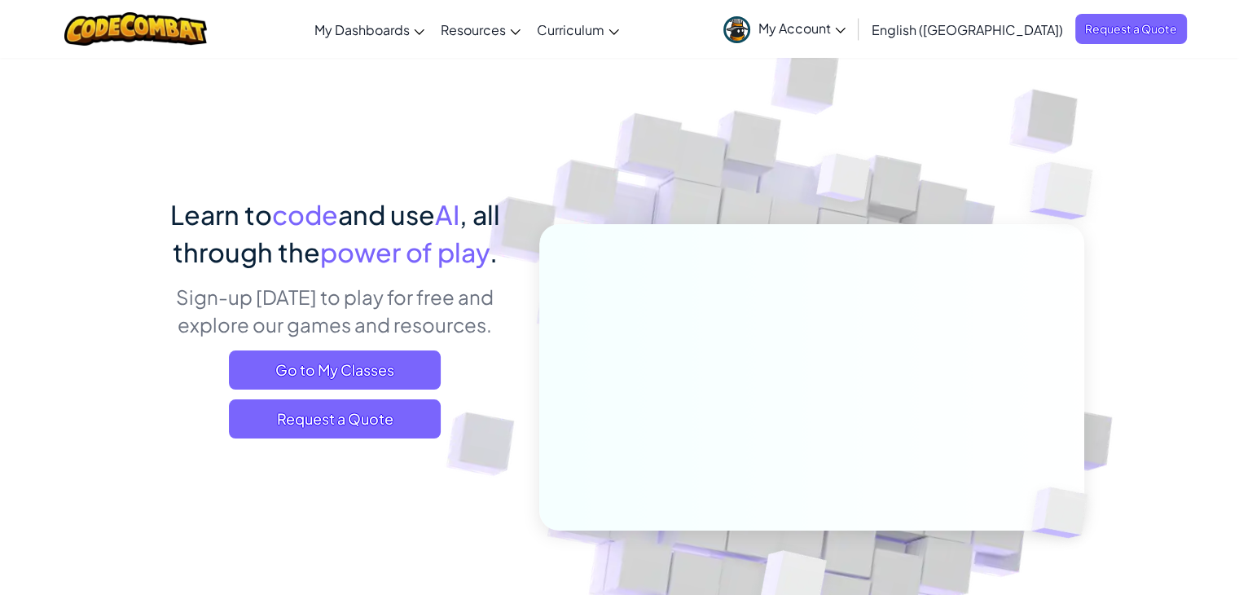
click at [845, 33] on span "My Account" at bounding box center [801, 28] width 87 height 17
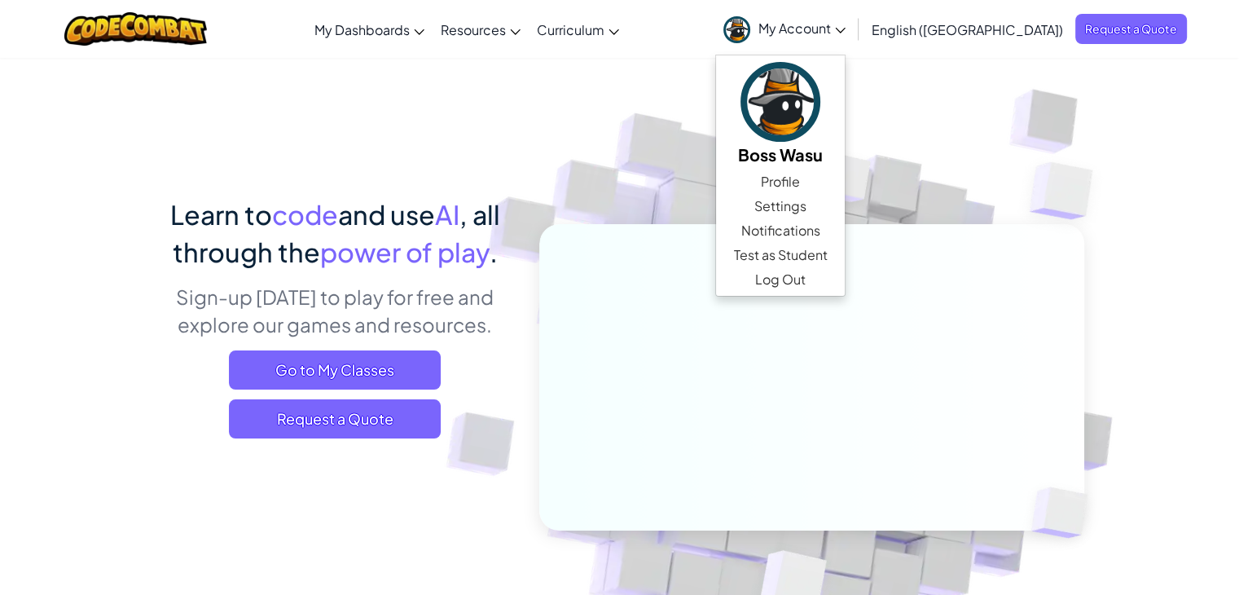
click at [706, 20] on div "Toggle navigation My Dashboards CodeCombat Teacher Dashboard Ozaria Teacher Das…" at bounding box center [619, 29] width 1247 height 58
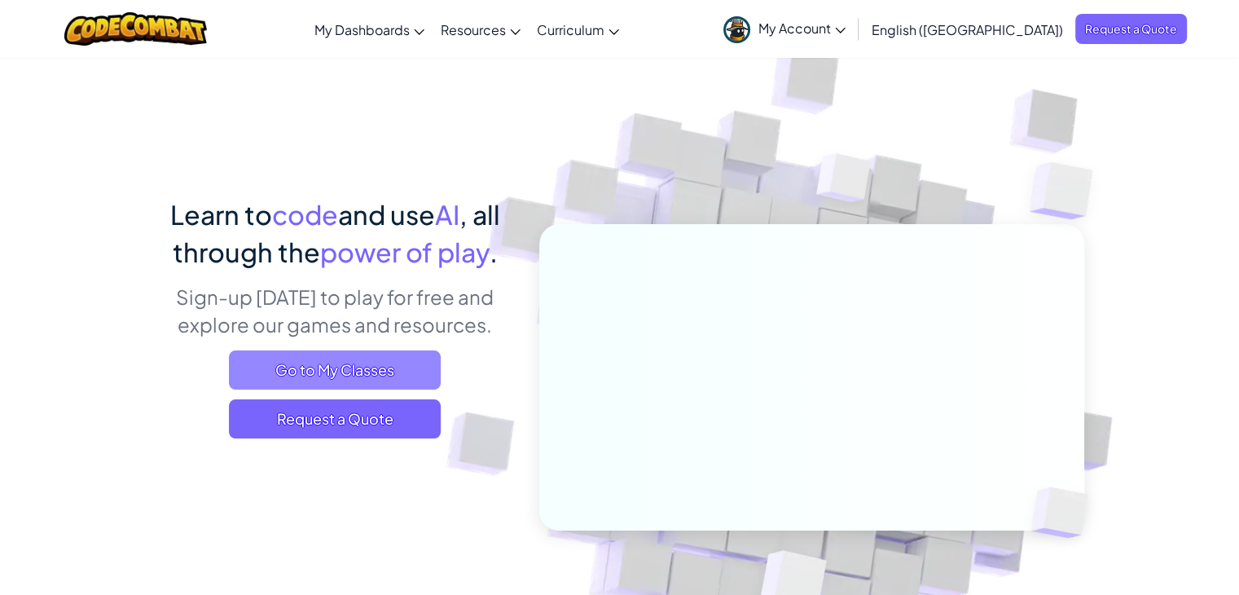
click at [336, 373] on span "Go to My Classes" at bounding box center [335, 369] width 212 height 39
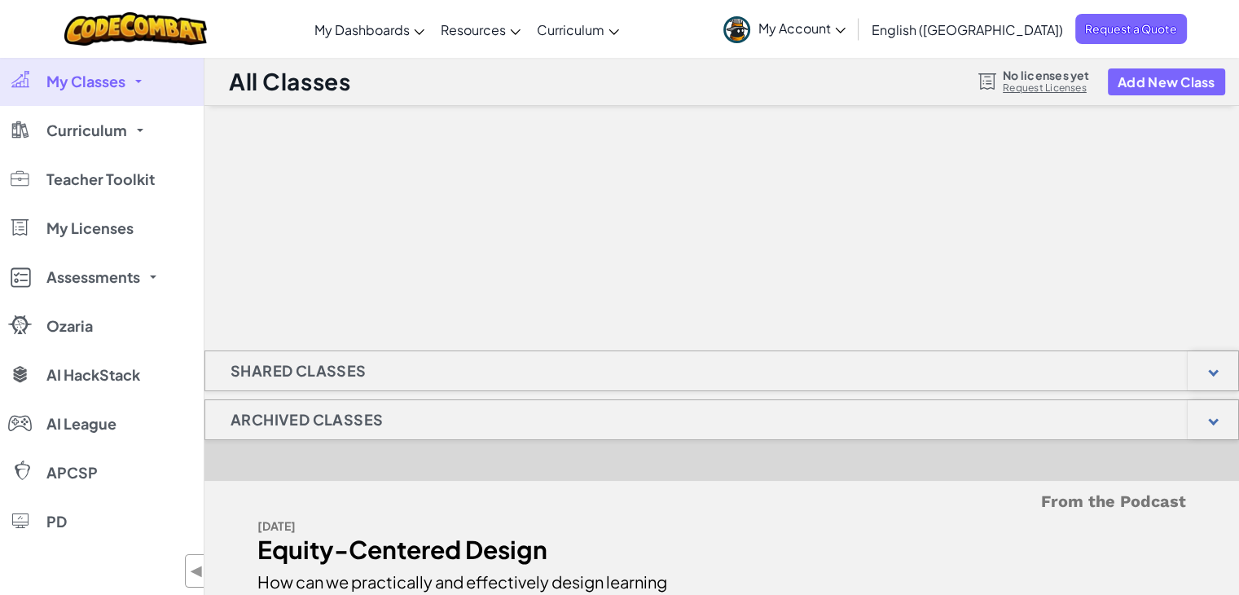
click at [422, 428] on div "Archived Classes" at bounding box center [721, 419] width 1034 height 41
click at [1126, 83] on button "Add New Class" at bounding box center [1166, 81] width 117 height 27
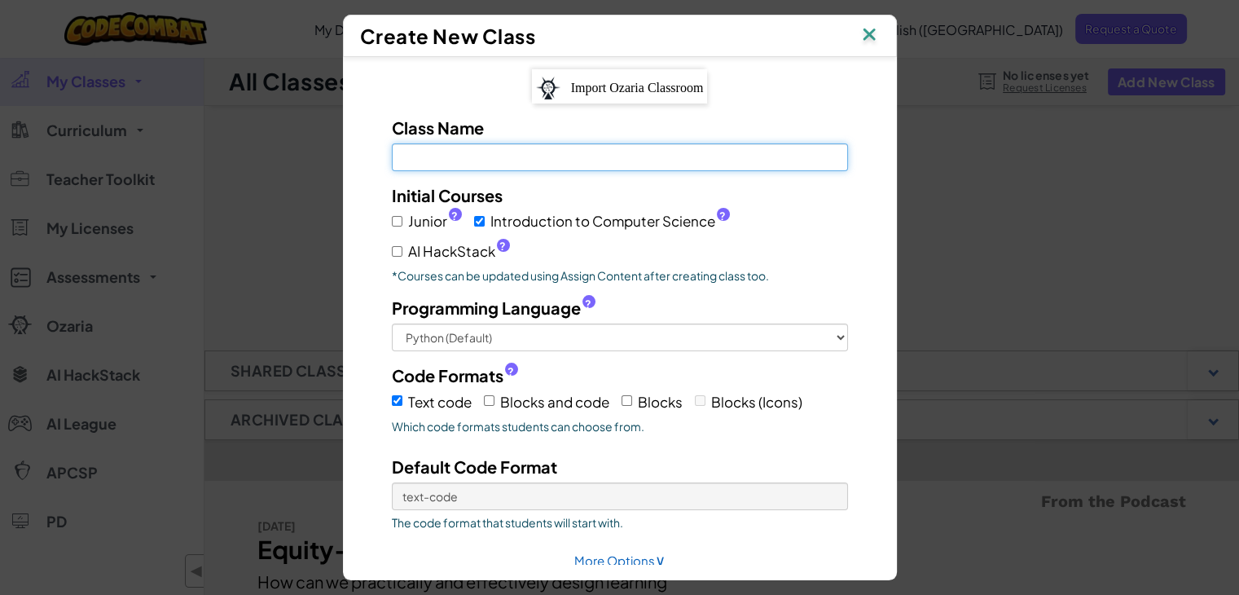
click at [676, 144] on input "Class Name Field is required" at bounding box center [620, 157] width 456 height 28
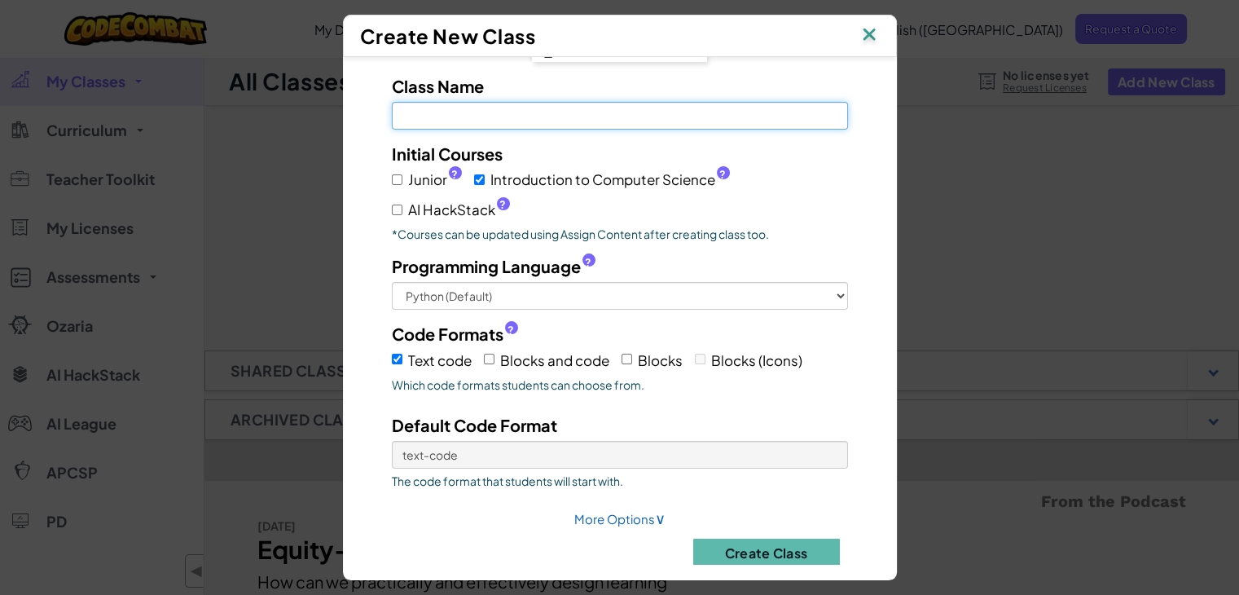
scroll to position [64, 0]
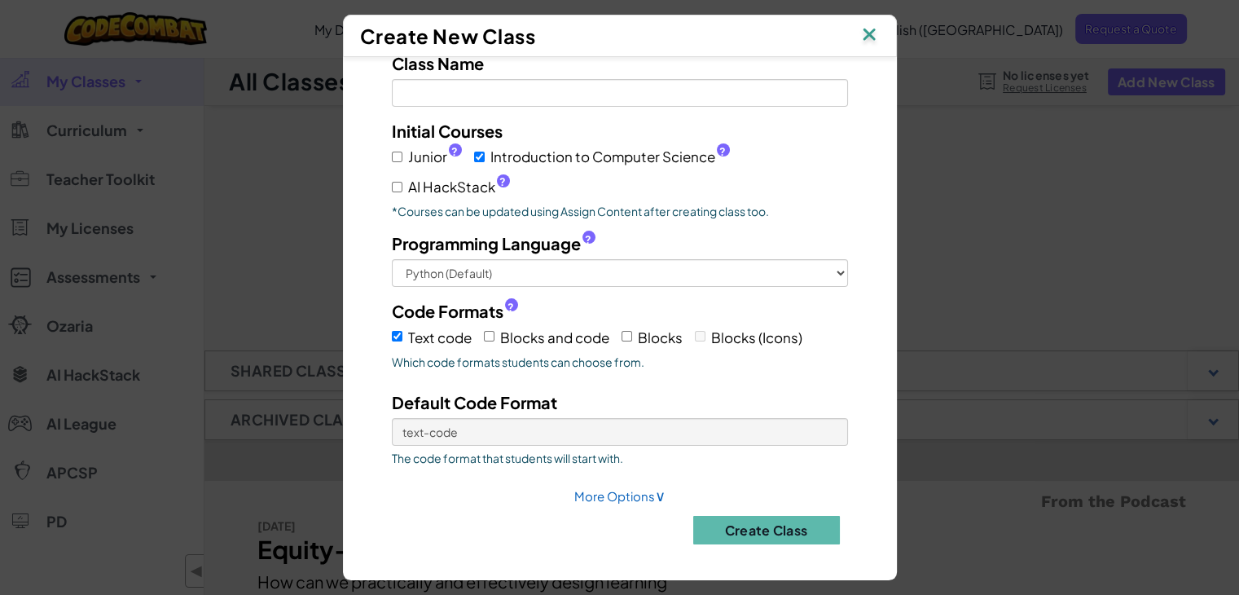
click at [862, 42] on div "Create New Class" at bounding box center [620, 36] width 520 height 24
click at [880, 38] on img at bounding box center [868, 36] width 21 height 24
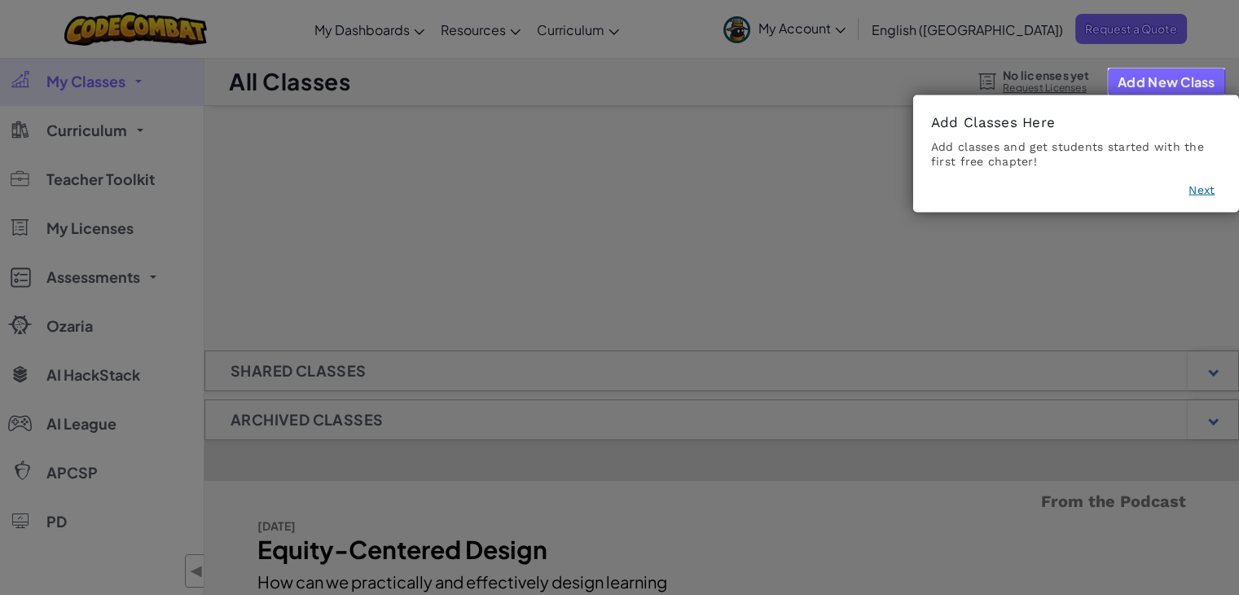
click at [1136, 252] on icon at bounding box center [625, 297] width 1251 height 595
click at [1199, 192] on button "Next" at bounding box center [1201, 190] width 26 height 16
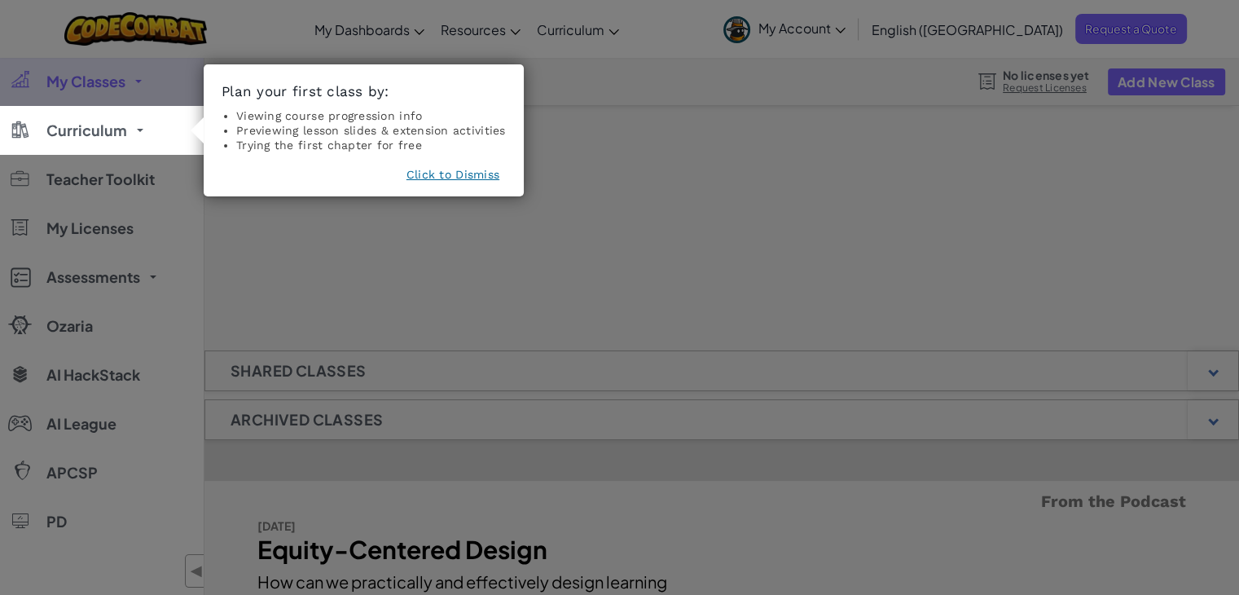
click at [467, 174] on button "Click to Dismiss" at bounding box center [452, 174] width 93 height 16
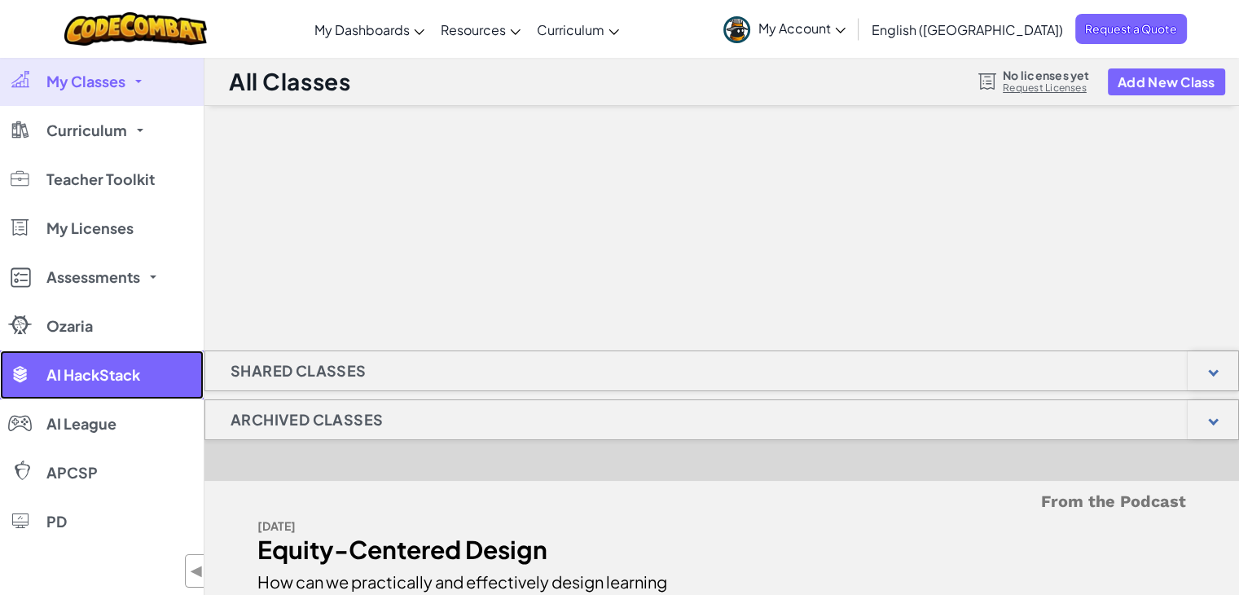
click at [147, 370] on link "AI HackStack" at bounding box center [102, 374] width 204 height 49
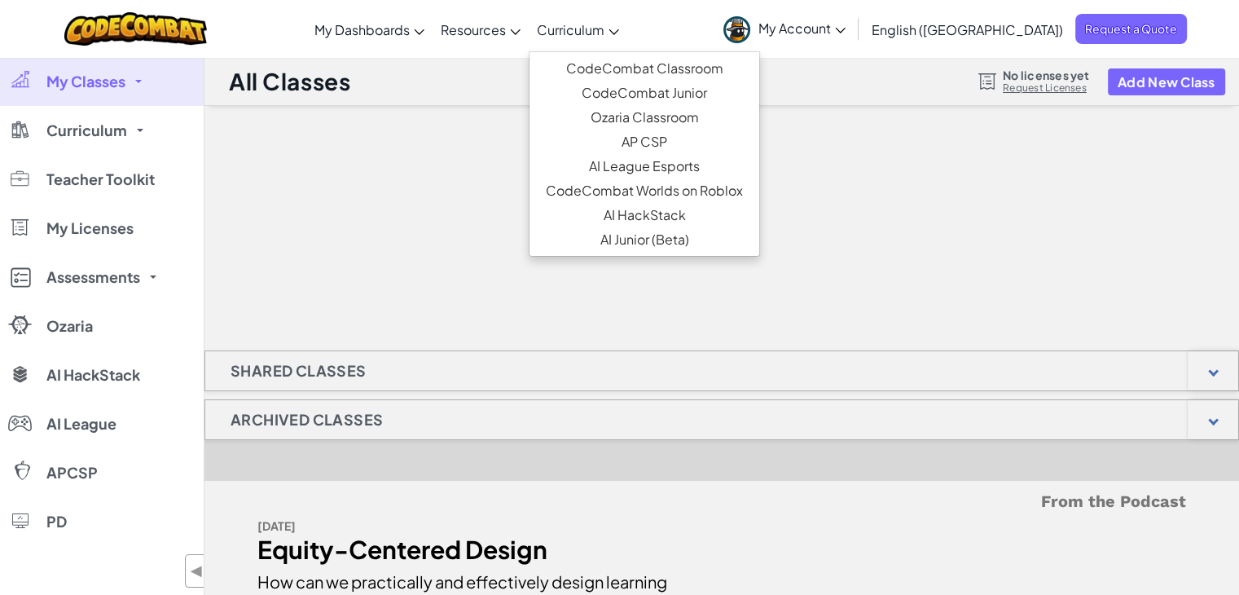
click at [620, 40] on link "Curriculum" at bounding box center [578, 29] width 99 height 44
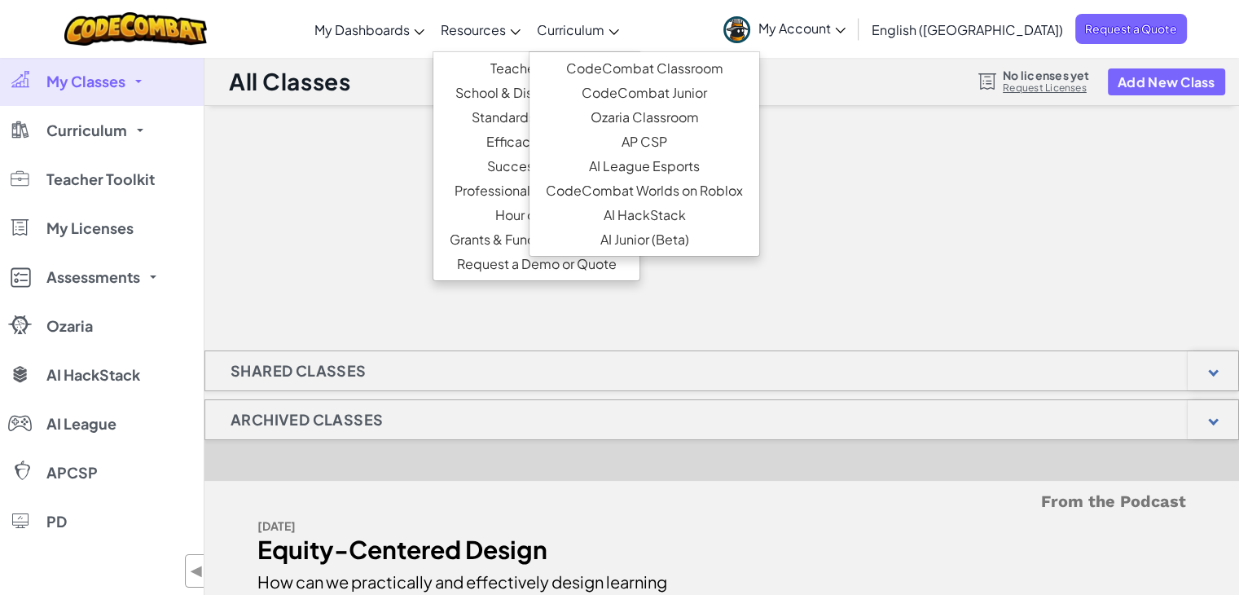
click at [529, 37] on link "Resources" at bounding box center [480, 29] width 96 height 44
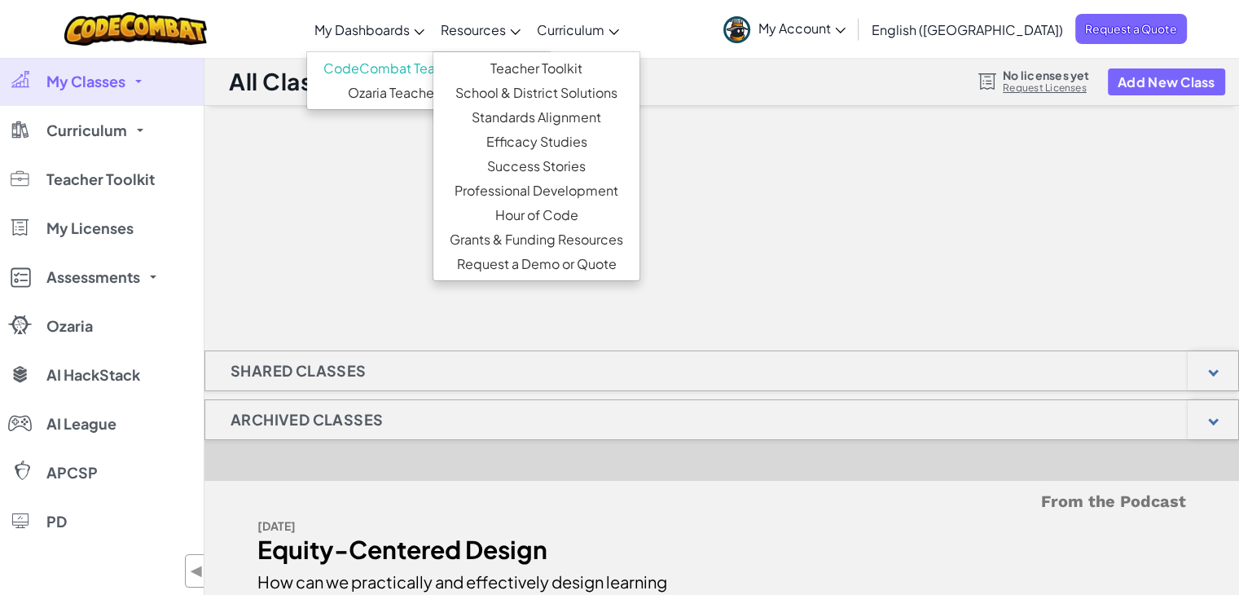
click at [432, 41] on link "My Dashboards" at bounding box center [369, 29] width 126 height 44
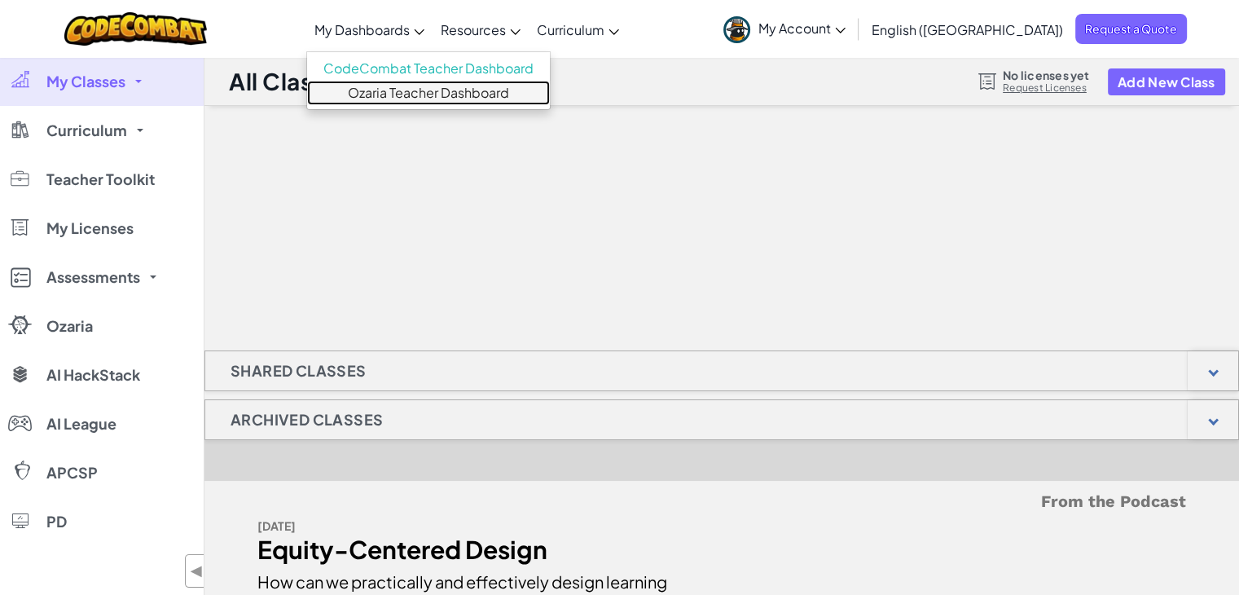
click at [446, 94] on link "Ozaria Teacher Dashboard" at bounding box center [428, 93] width 243 height 24
